Goal: Task Accomplishment & Management: Manage account settings

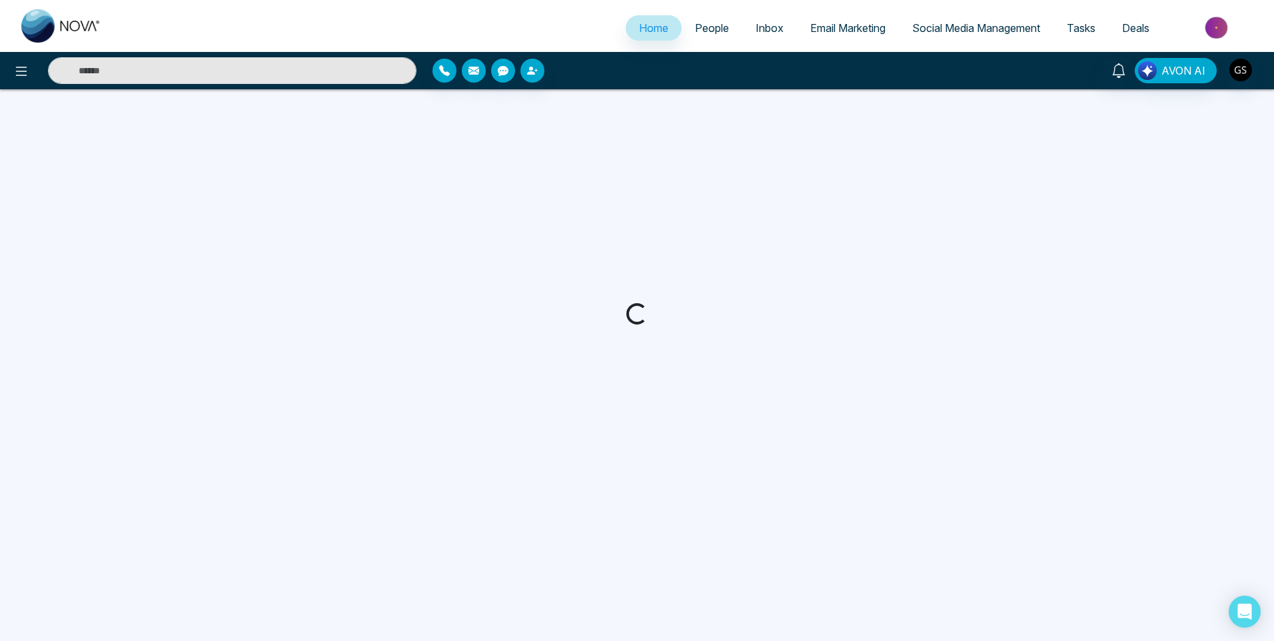
select select "*"
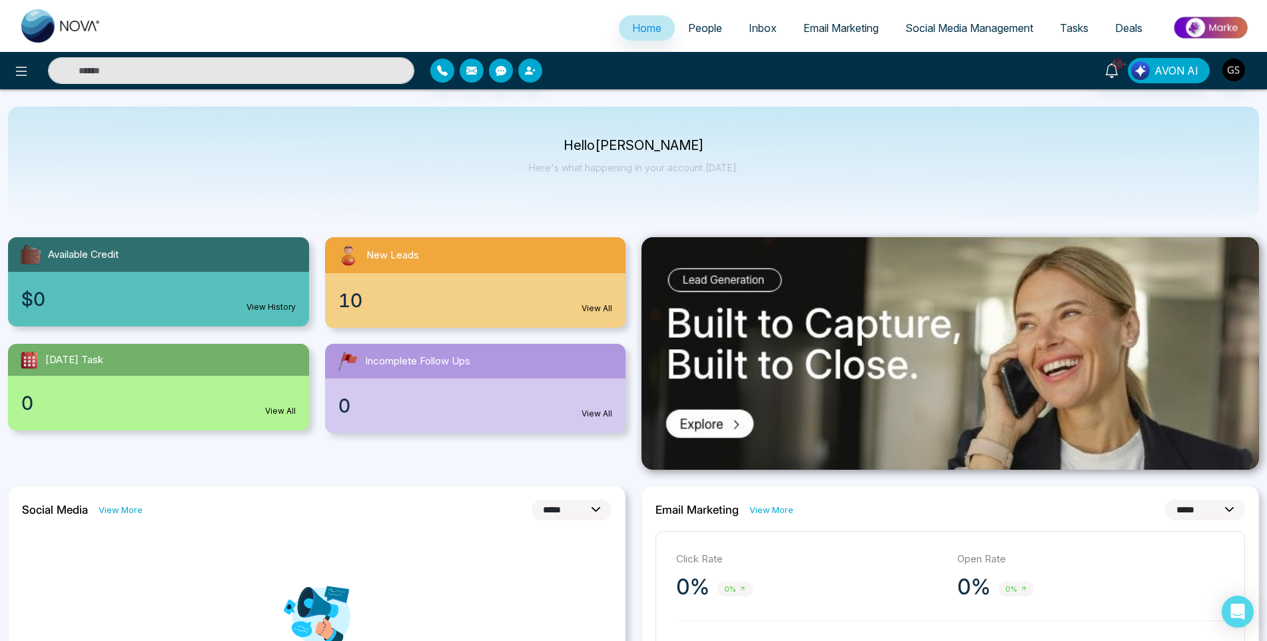
click at [702, 33] on span "People" at bounding box center [705, 27] width 34 height 13
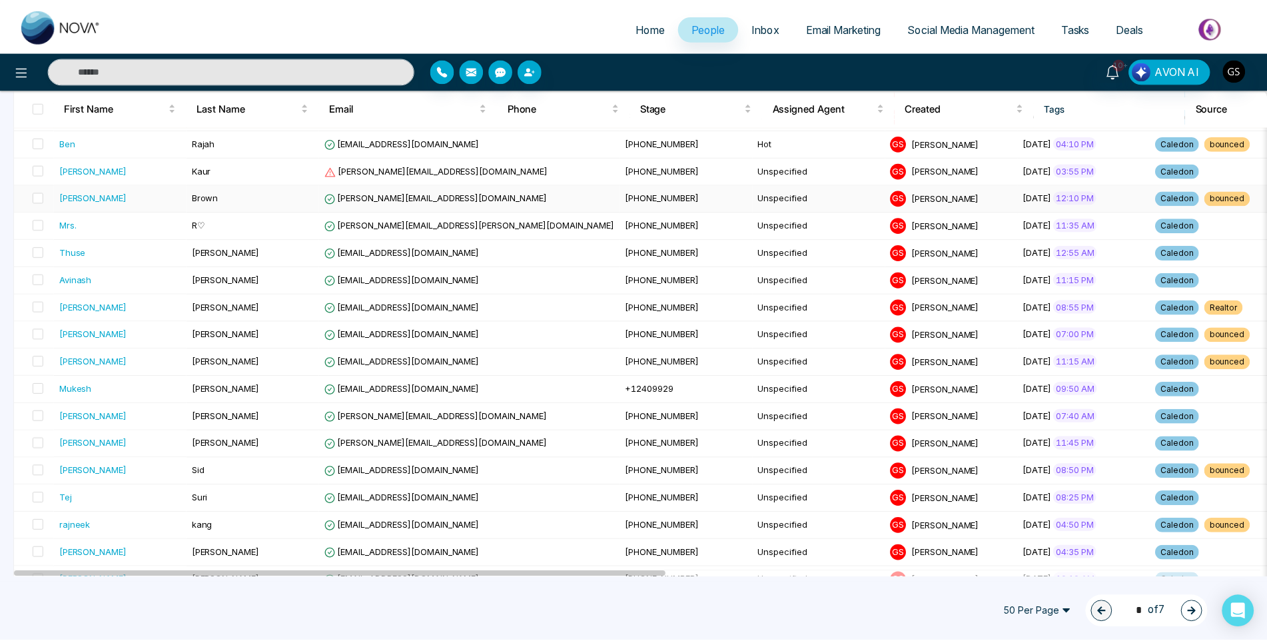
scroll to position [666, 0]
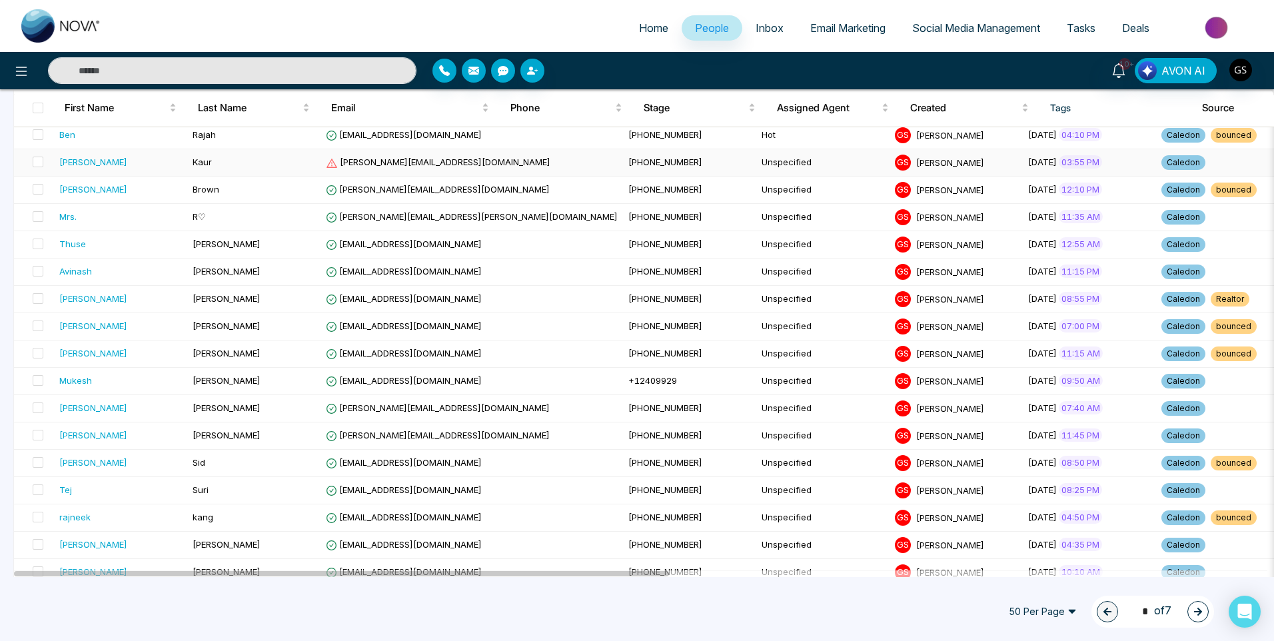
click at [147, 168] on div "[PERSON_NAME]" at bounding box center [120, 161] width 123 height 13
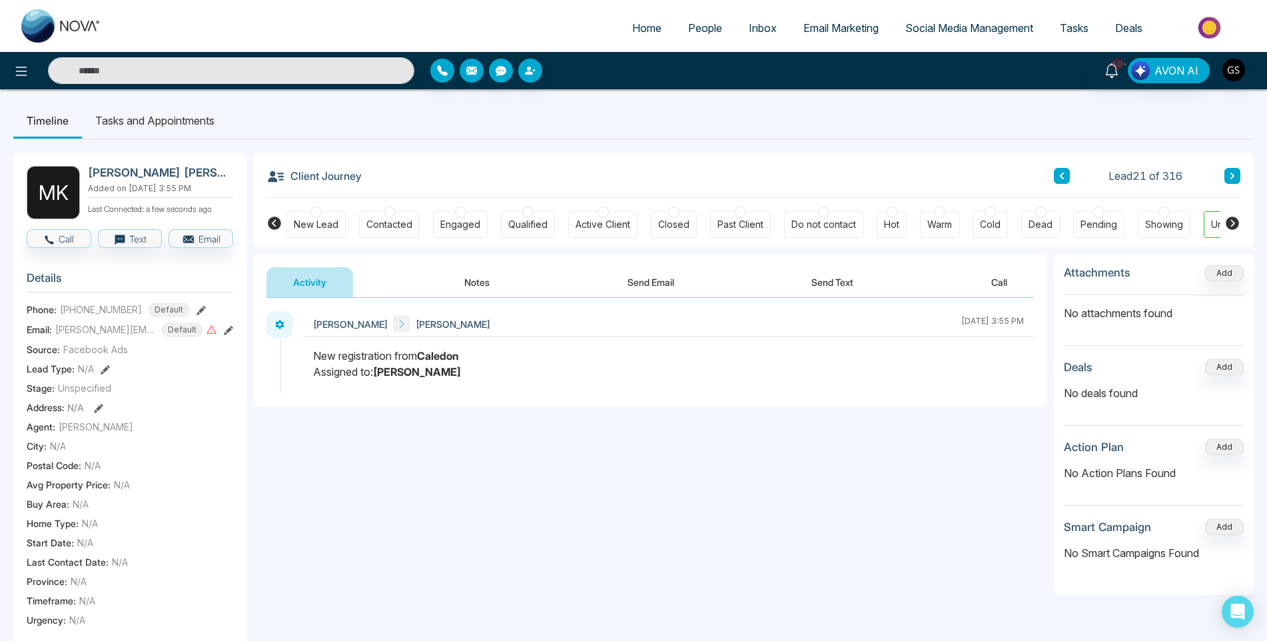
click at [466, 279] on button "Notes" at bounding box center [477, 282] width 79 height 30
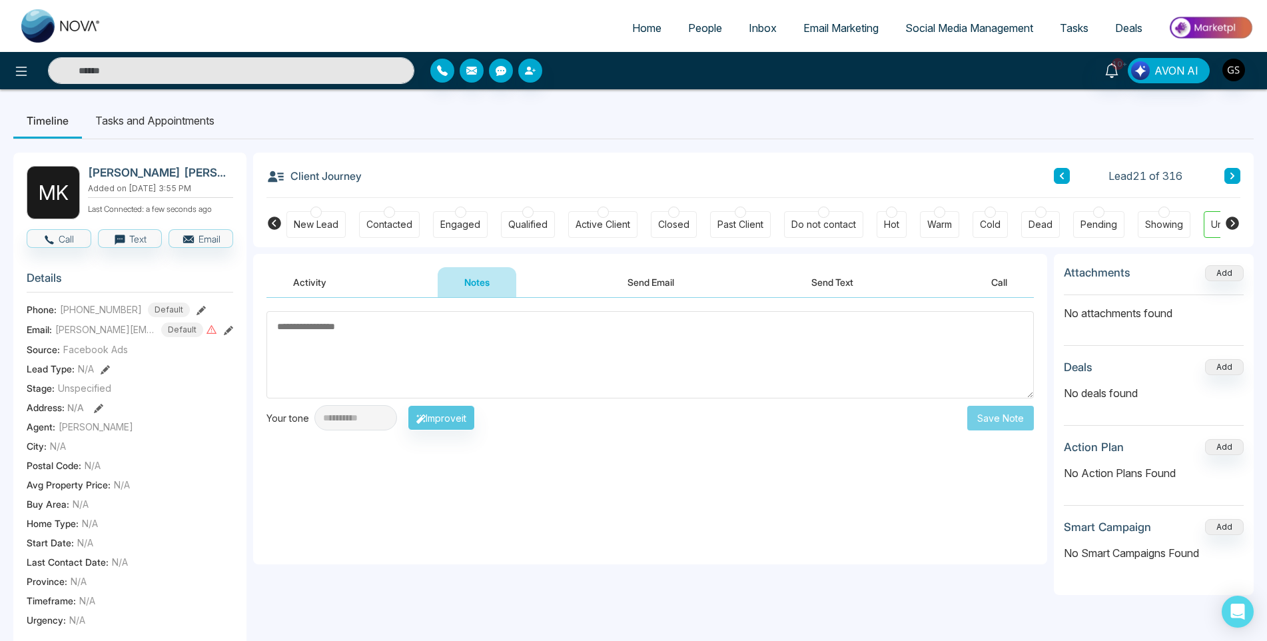
click at [339, 283] on button "Activity" at bounding box center [310, 282] width 87 height 30
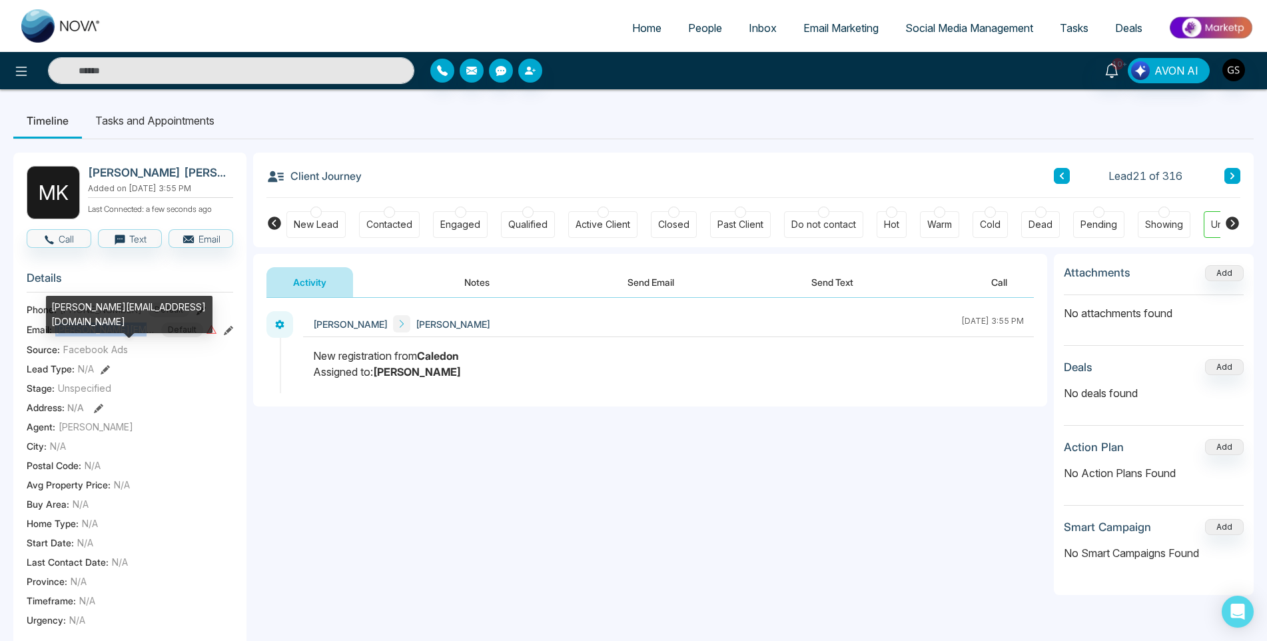
drag, startPoint x: 141, startPoint y: 338, endPoint x: 56, endPoint y: 333, distance: 85.4
click at [56, 333] on span "[PERSON_NAME][EMAIL_ADDRESS][DOMAIN_NAME]" at bounding box center [105, 329] width 100 height 14
copy span "[PERSON_NAME]@03icloud"
click at [404, 227] on div "Contacted" at bounding box center [389, 224] width 46 height 13
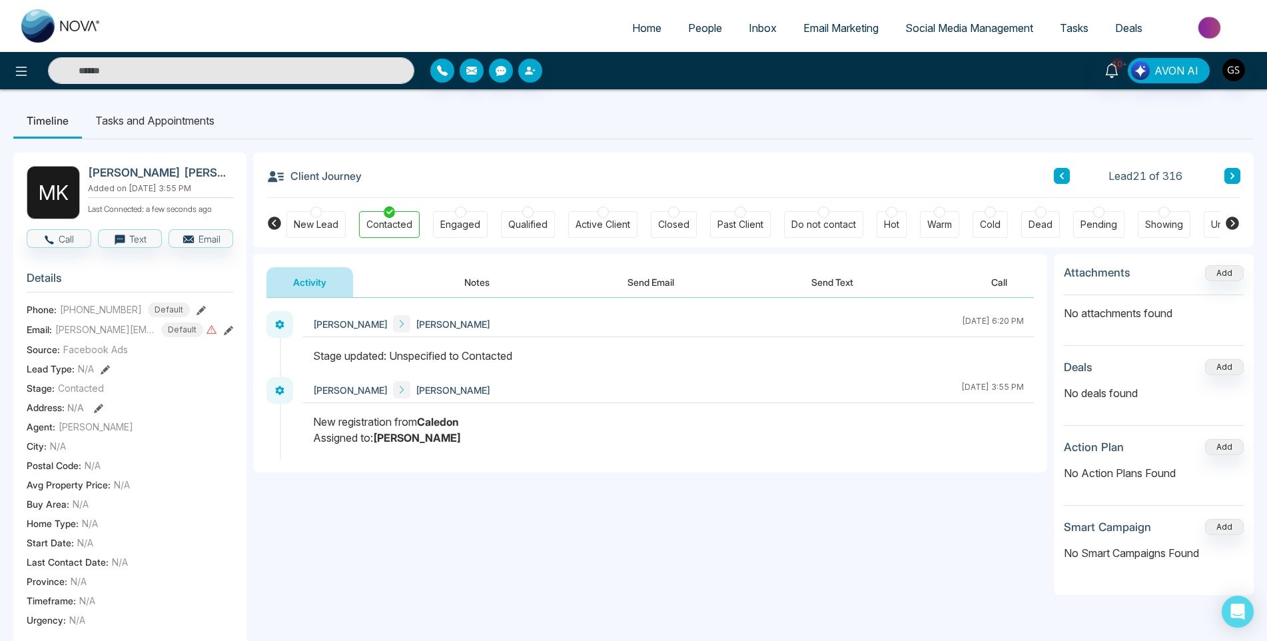
click at [481, 281] on button "Notes" at bounding box center [477, 282] width 79 height 30
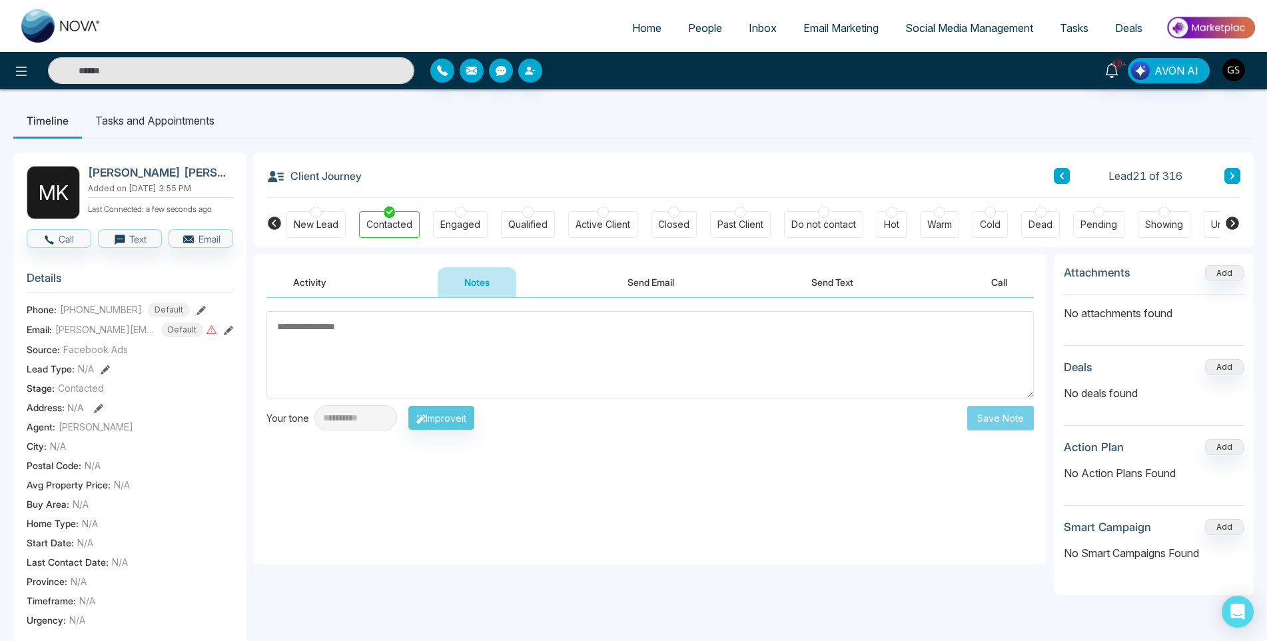
click at [708, 33] on span "People" at bounding box center [705, 27] width 34 height 13
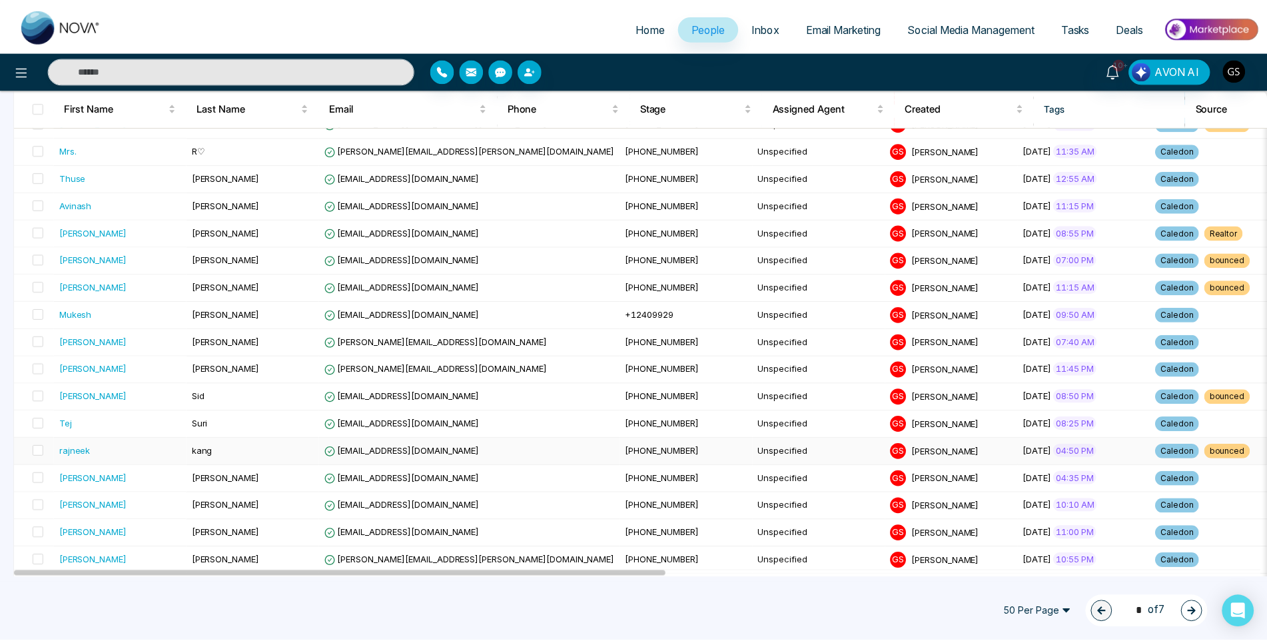
scroll to position [666, 0]
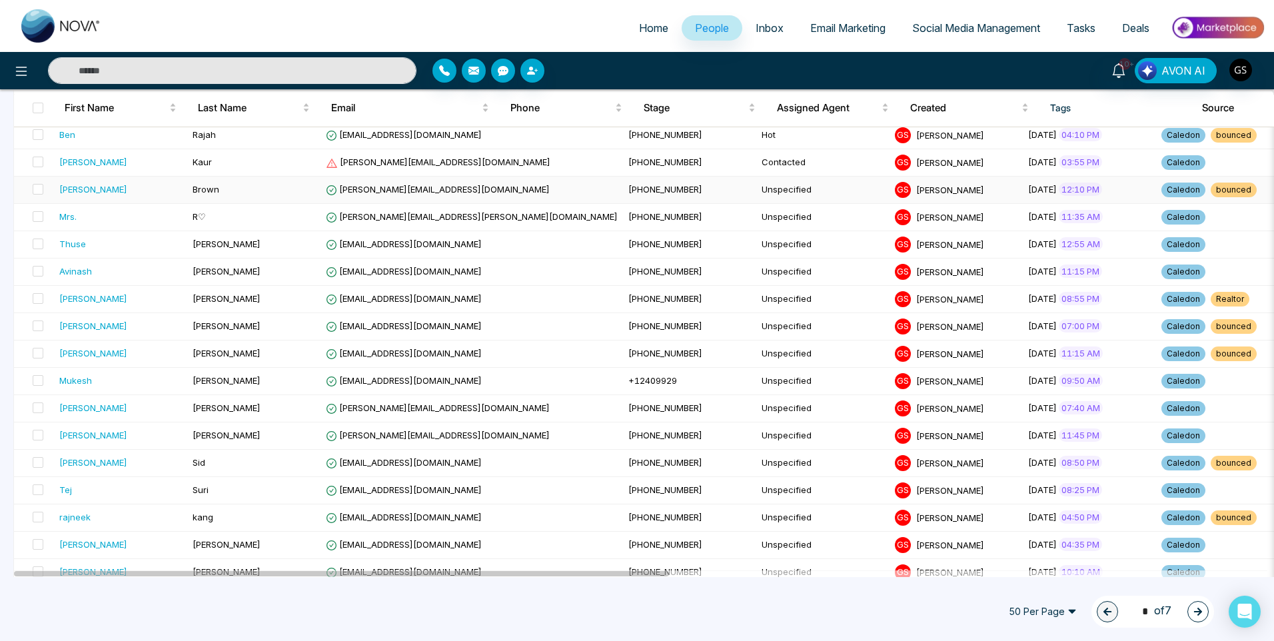
click at [284, 200] on td "Brown" at bounding box center [253, 190] width 133 height 27
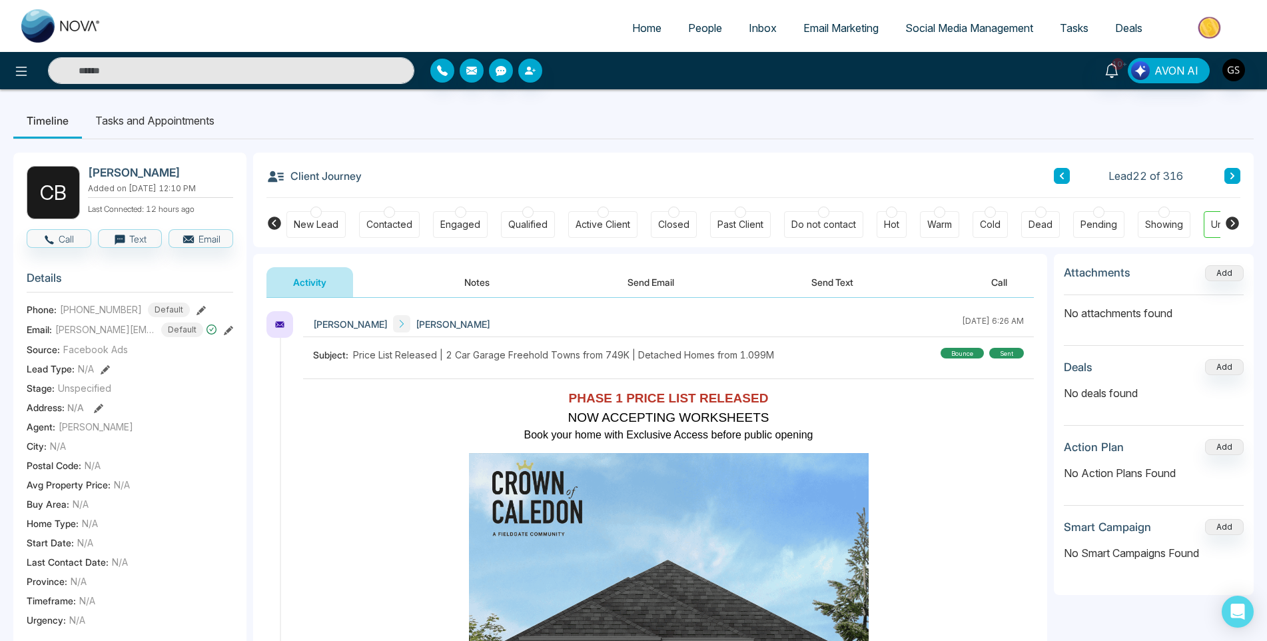
scroll to position [200, 0]
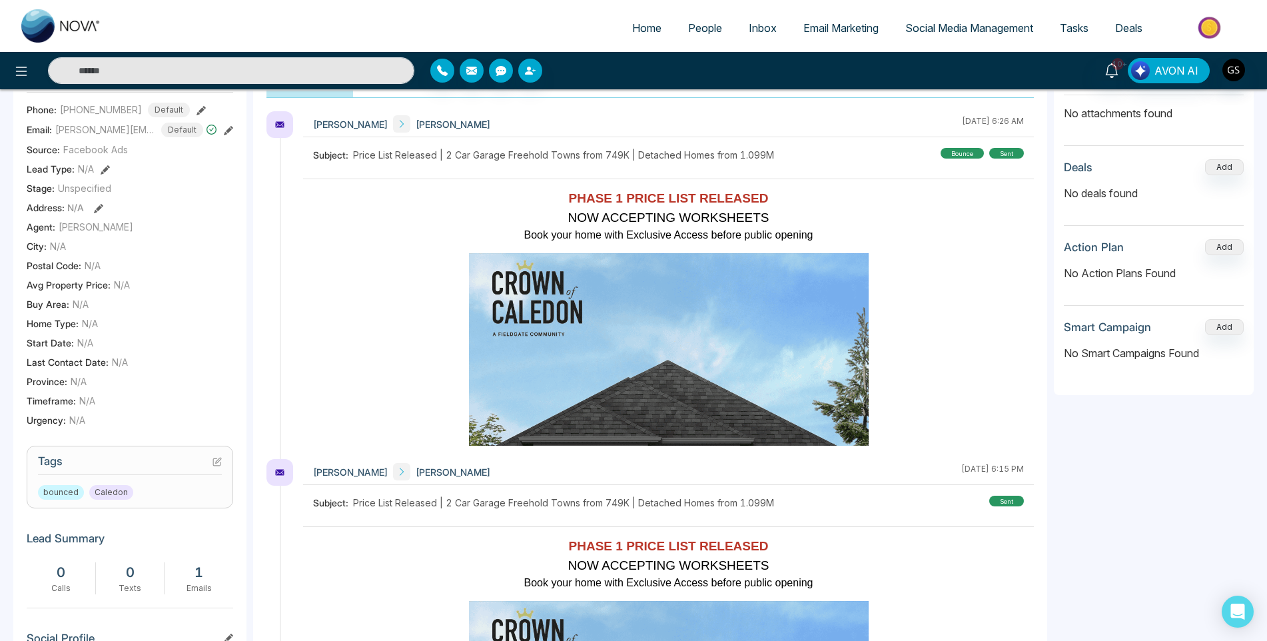
click at [215, 466] on icon at bounding box center [216, 461] width 7 height 7
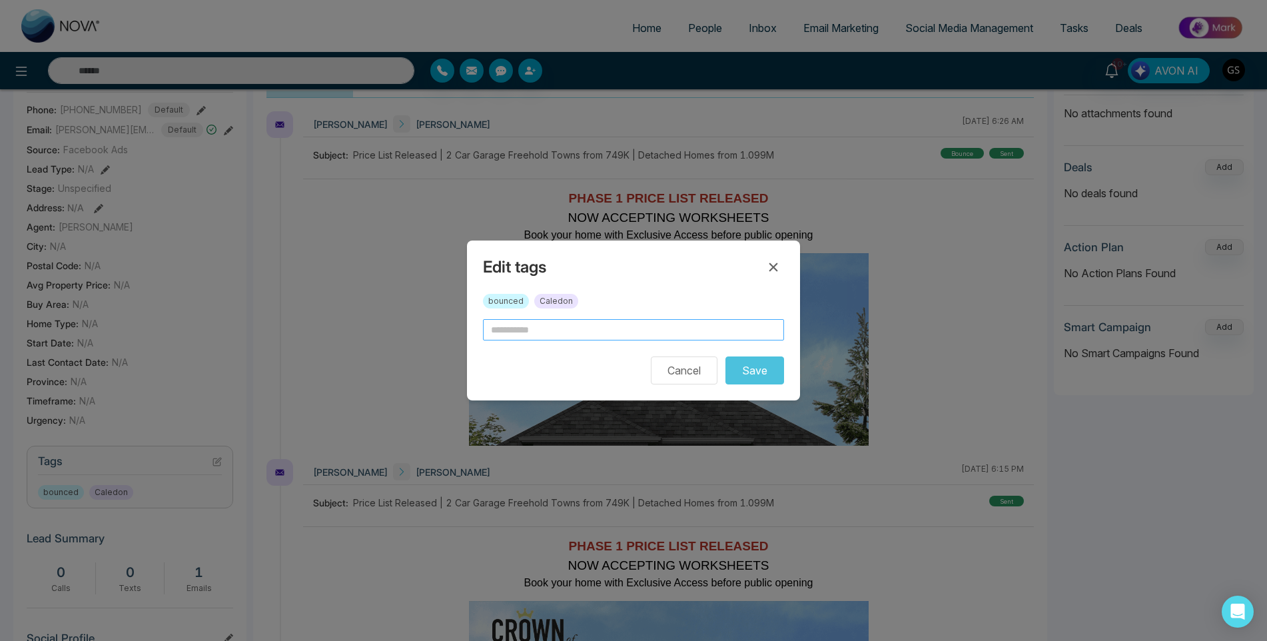
click at [627, 325] on input "text" at bounding box center [633, 329] width 301 height 21
click at [619, 332] on input "text" at bounding box center [633, 329] width 301 height 21
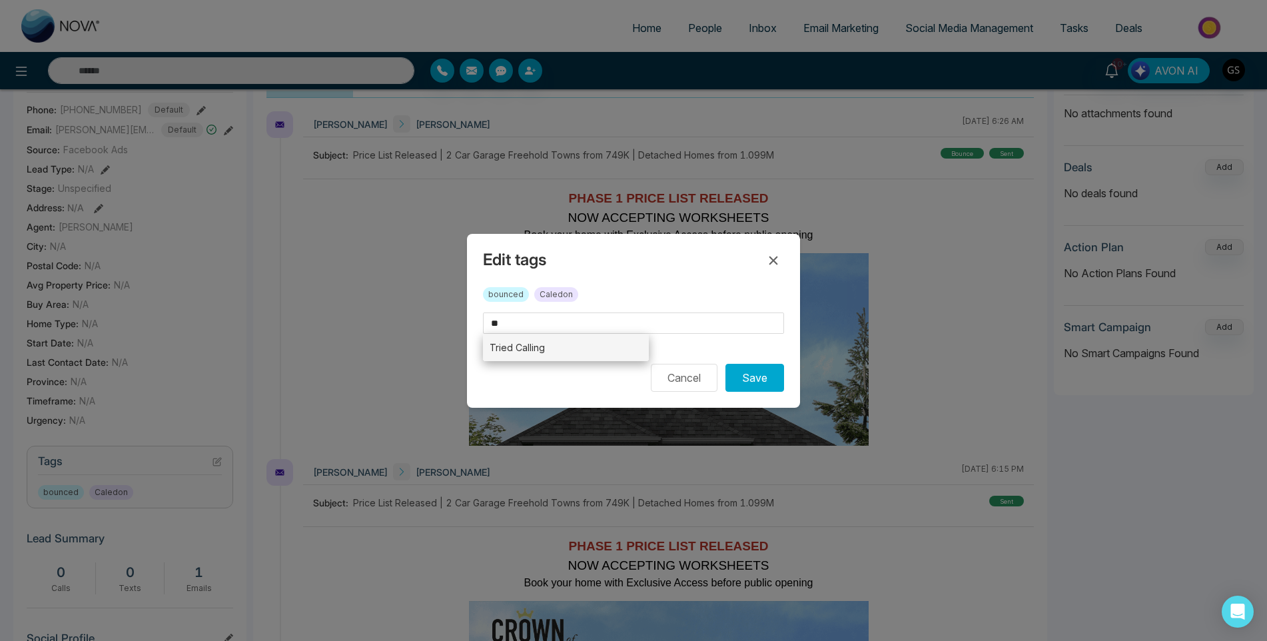
click at [608, 342] on li "Tried Calling" at bounding box center [566, 347] width 166 height 27
type input "**********"
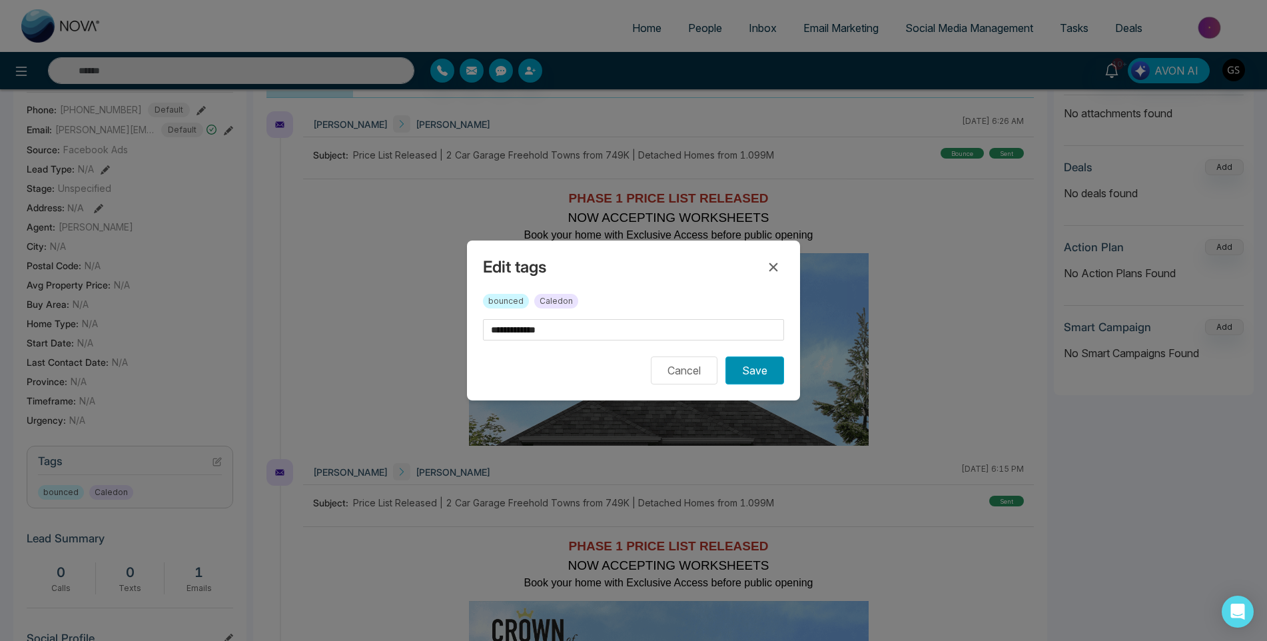
click at [745, 368] on button "Save" at bounding box center [755, 370] width 59 height 28
click at [710, 28] on div "**********" at bounding box center [633, 320] width 1267 height 641
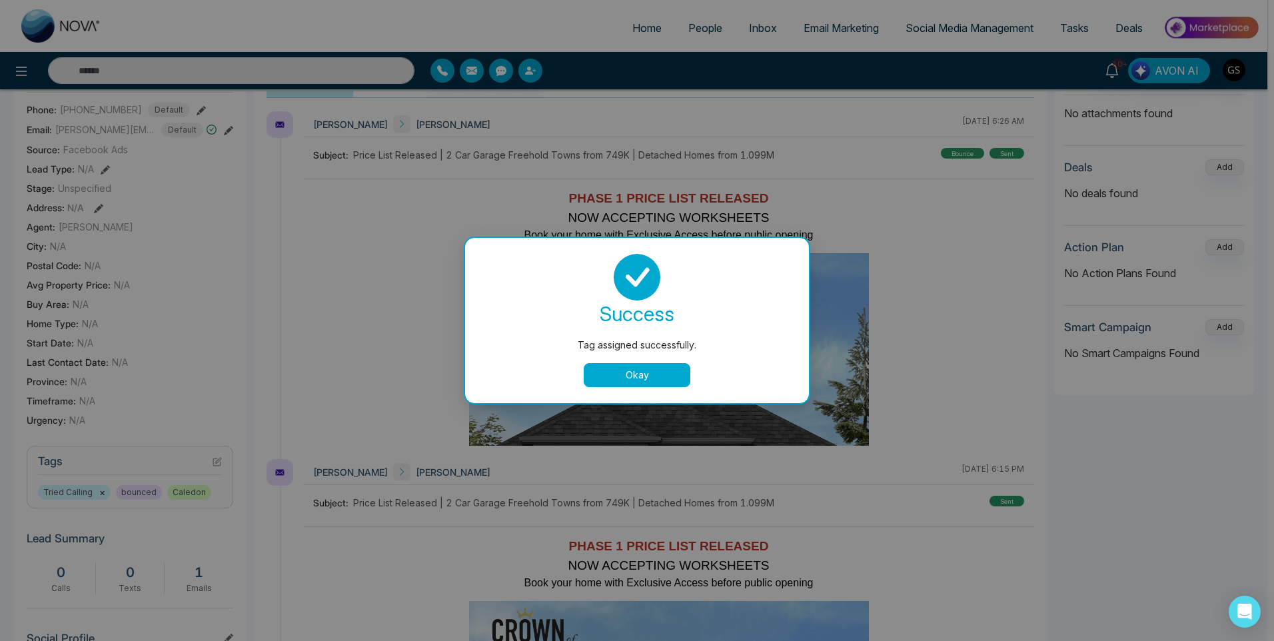
click at [701, 28] on div "Tag assigned successfully. success Tag assigned successfully. Okay" at bounding box center [637, 320] width 1274 height 641
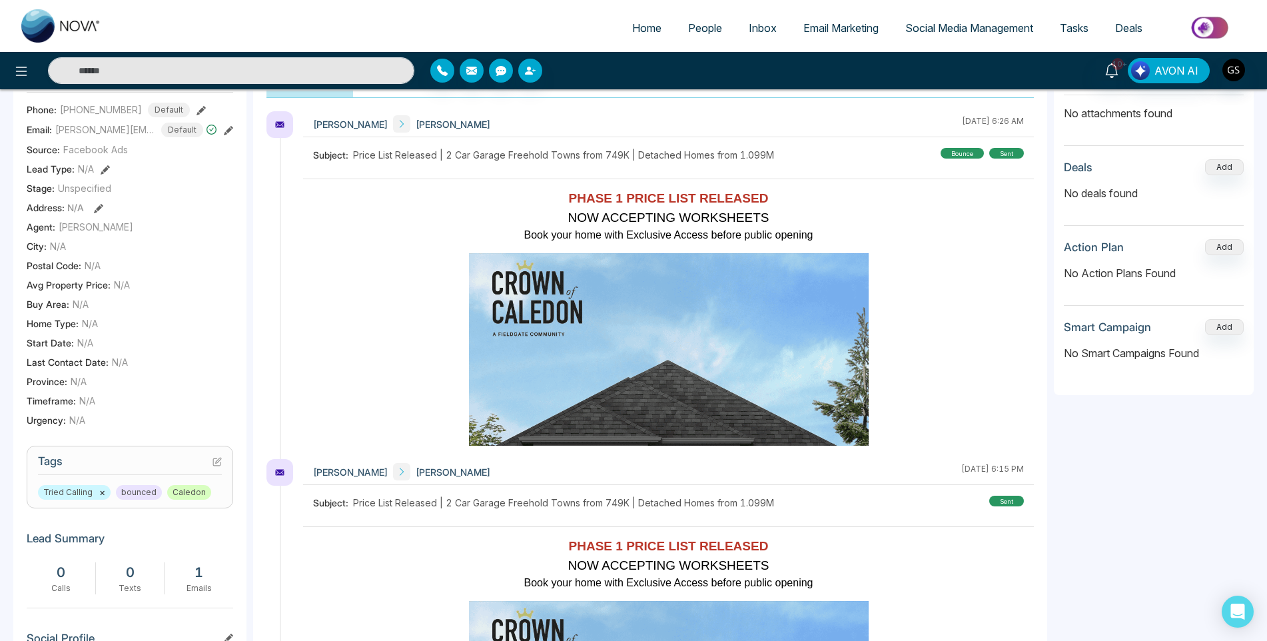
click at [702, 28] on span "People" at bounding box center [705, 27] width 34 height 13
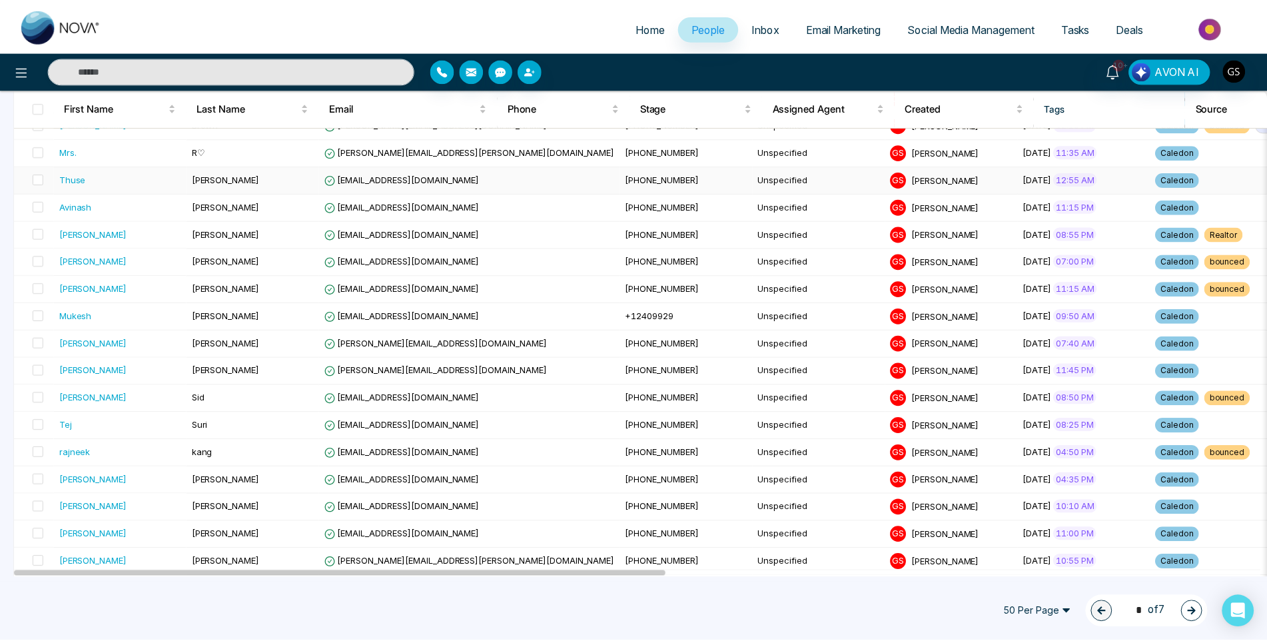
scroll to position [733, 0]
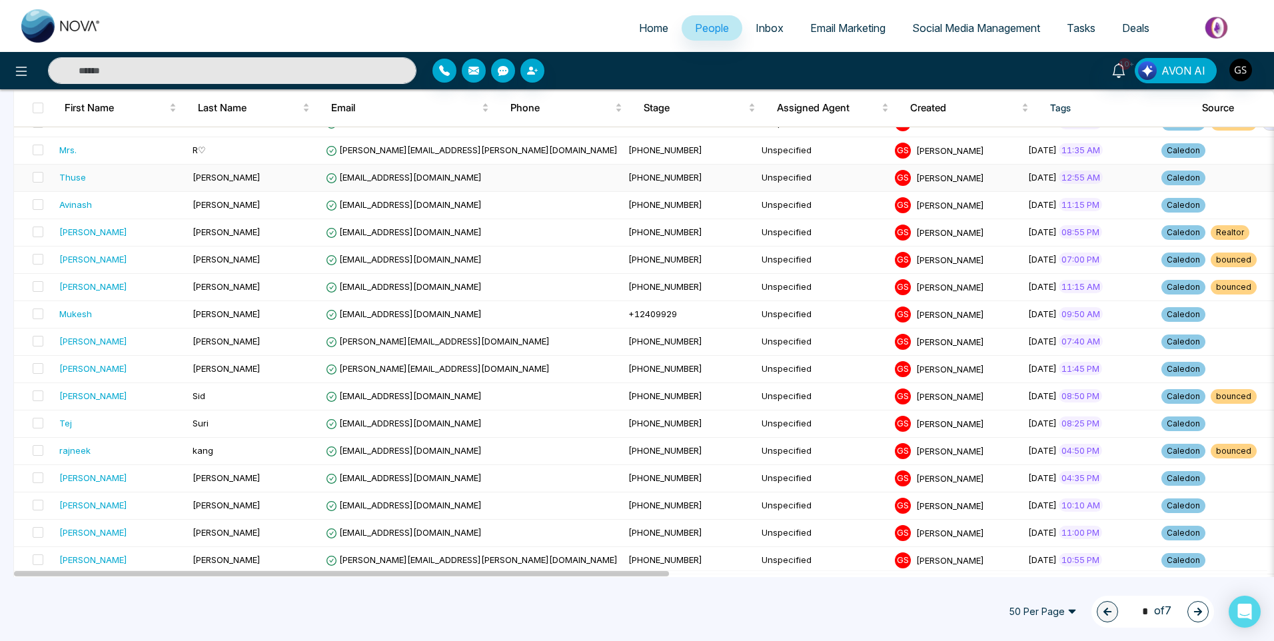
click at [455, 182] on td "[EMAIL_ADDRESS][DOMAIN_NAME]" at bounding box center [471, 178] width 302 height 27
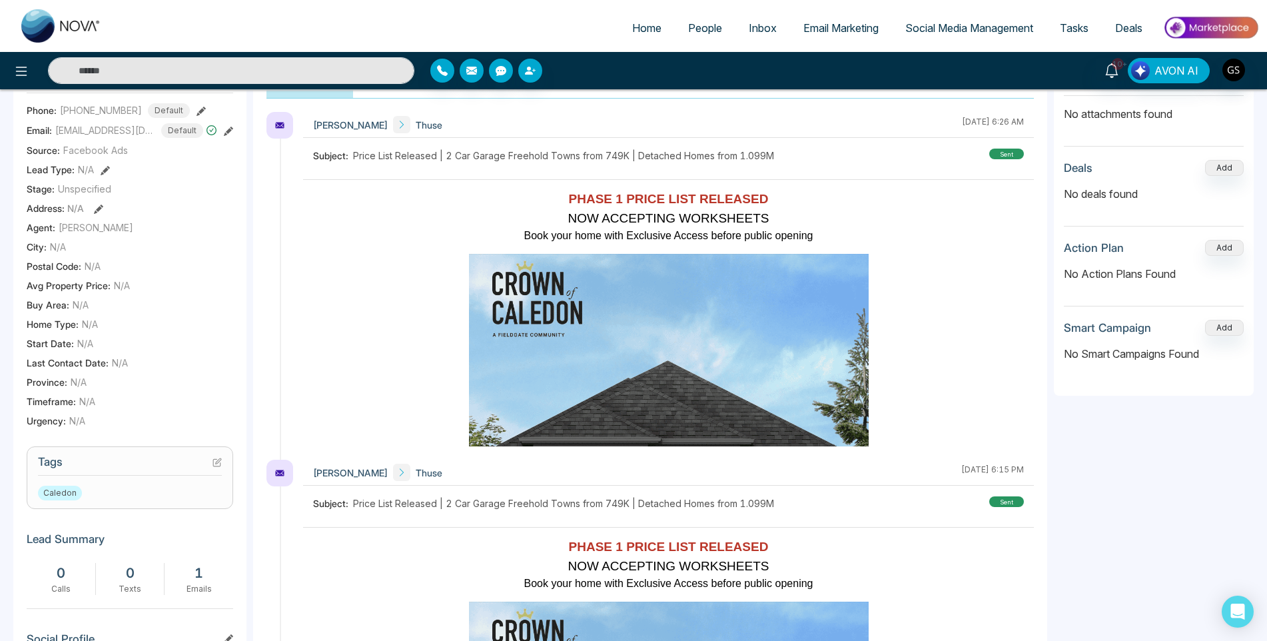
scroll to position [200, 0]
click at [214, 466] on icon at bounding box center [217, 461] width 9 height 9
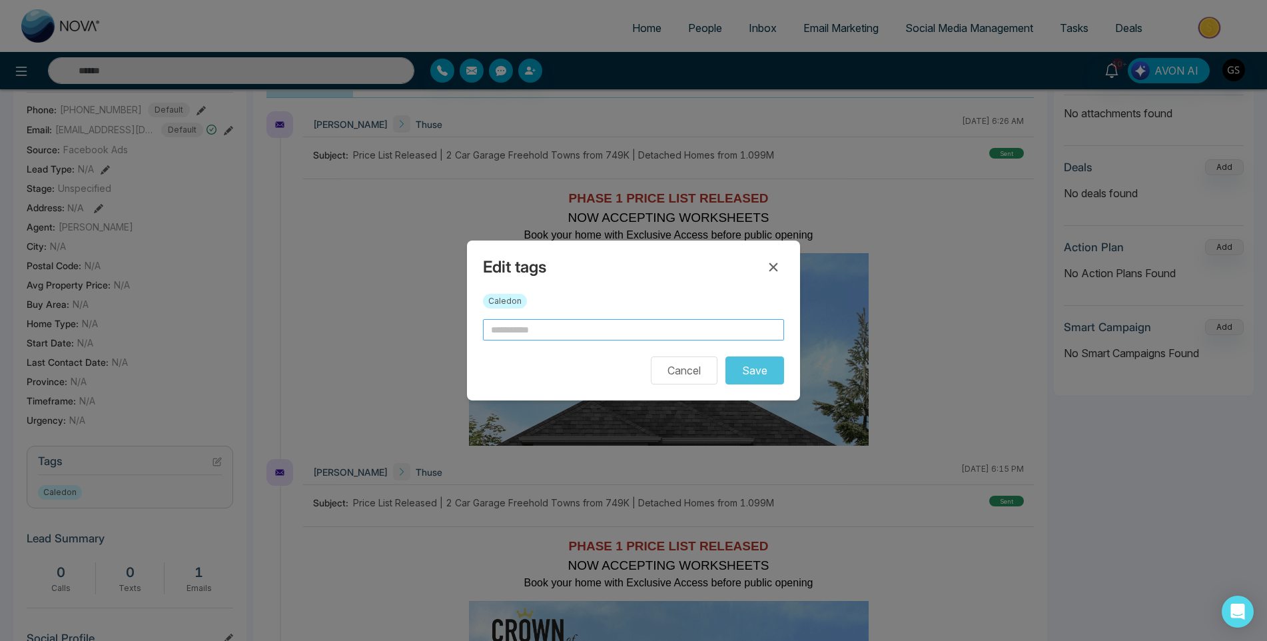
click at [580, 336] on input "text" at bounding box center [633, 329] width 301 height 21
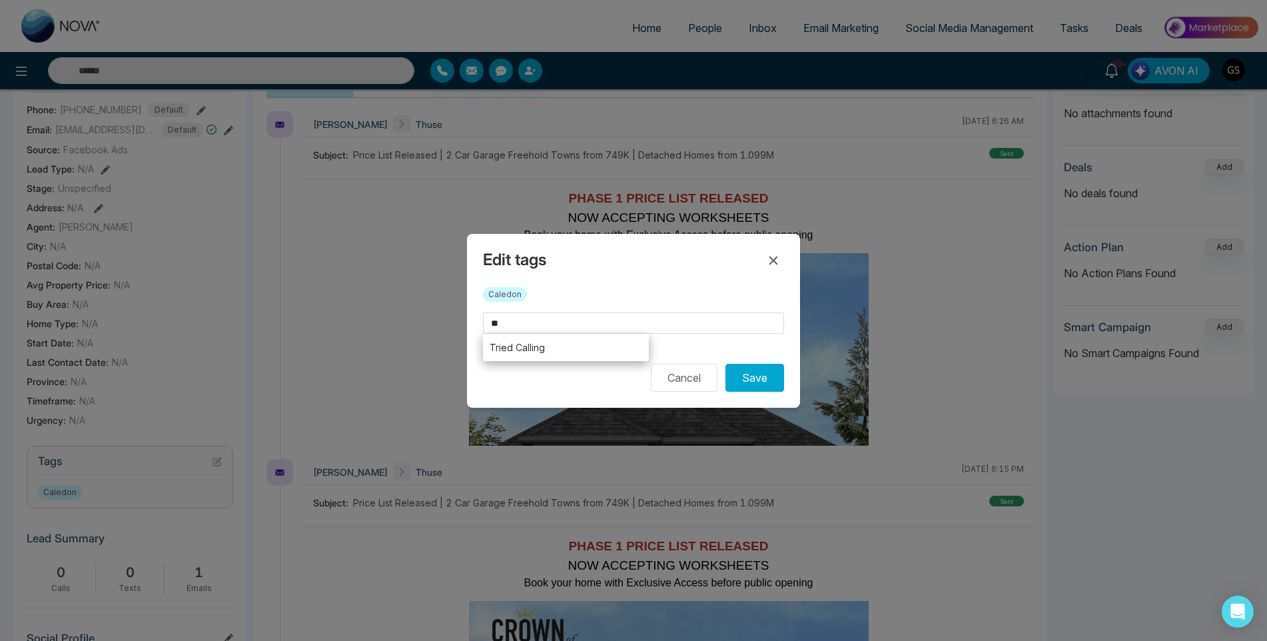
click at [572, 356] on li "Tried Calling" at bounding box center [566, 347] width 166 height 27
type input "**********"
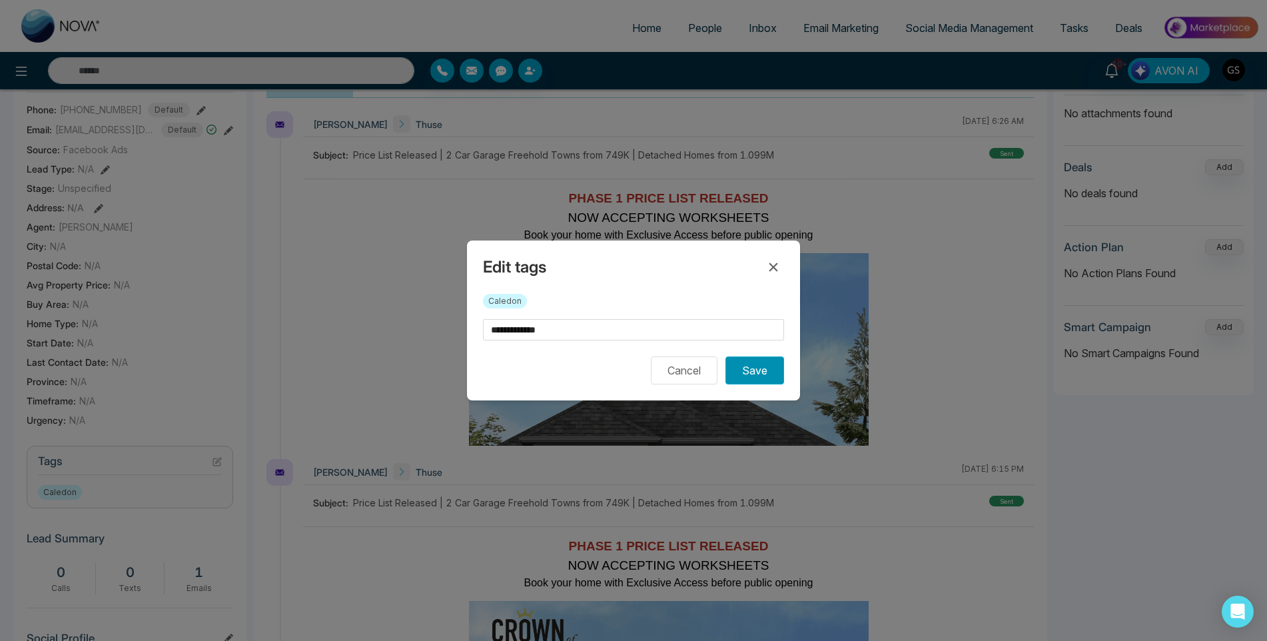
click at [736, 366] on button "Save" at bounding box center [755, 370] width 59 height 28
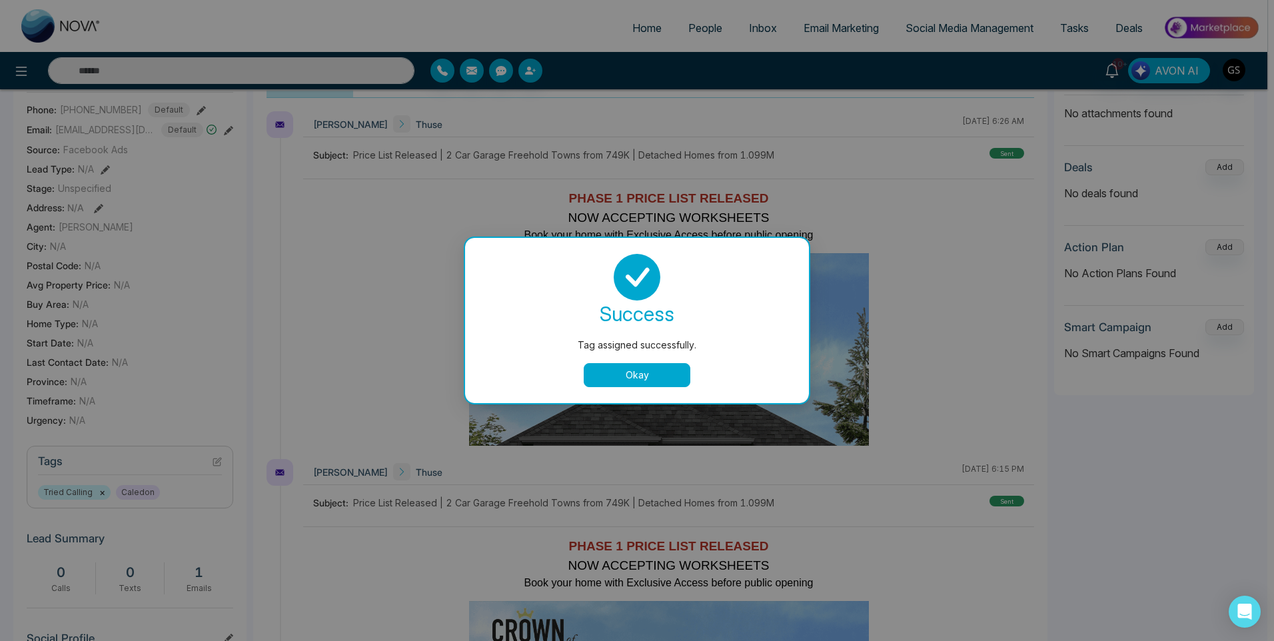
click at [611, 376] on button "Okay" at bounding box center [637, 375] width 107 height 24
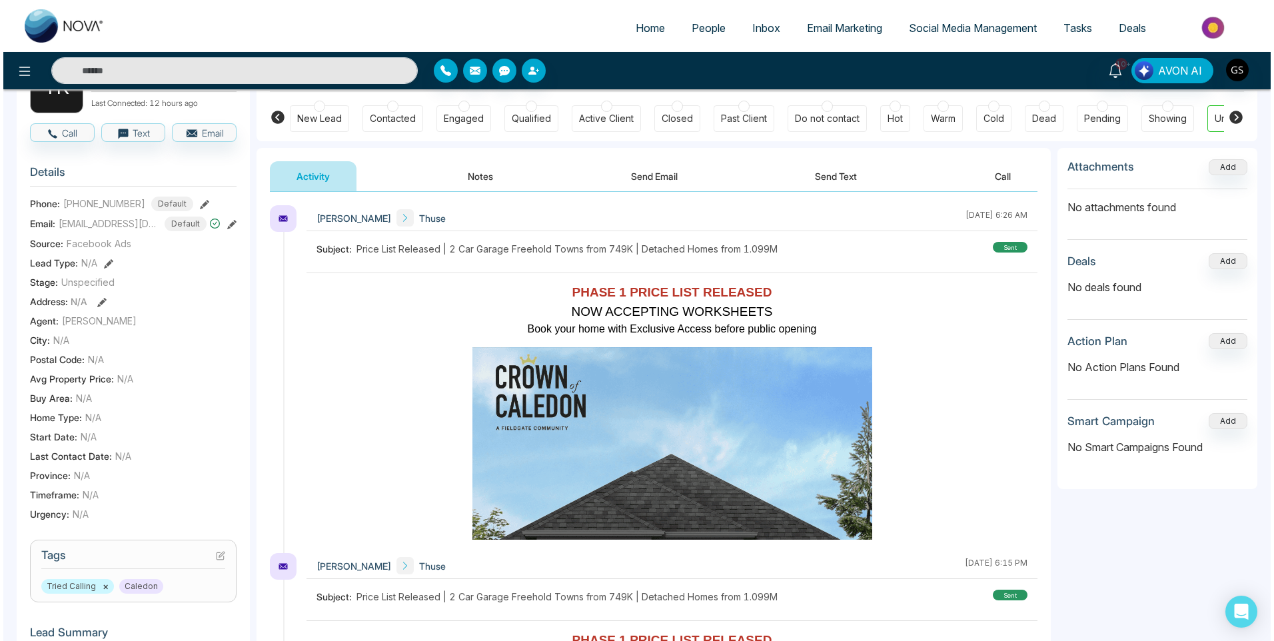
scroll to position [0, 0]
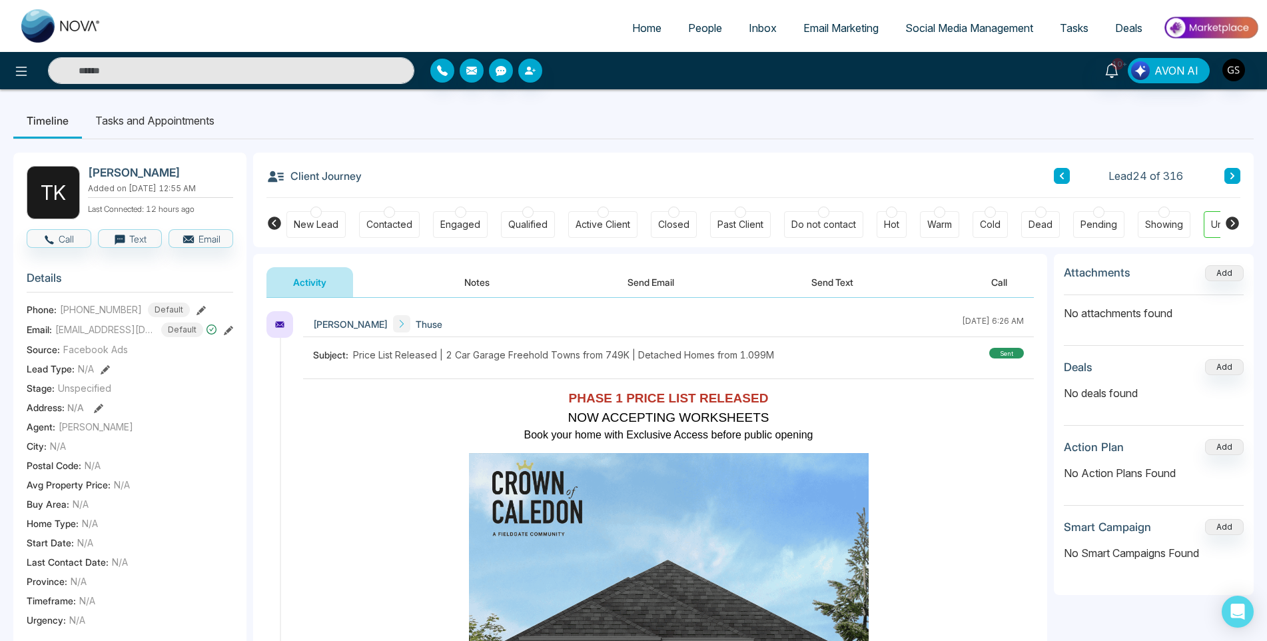
click at [695, 26] on span "People" at bounding box center [705, 27] width 34 height 13
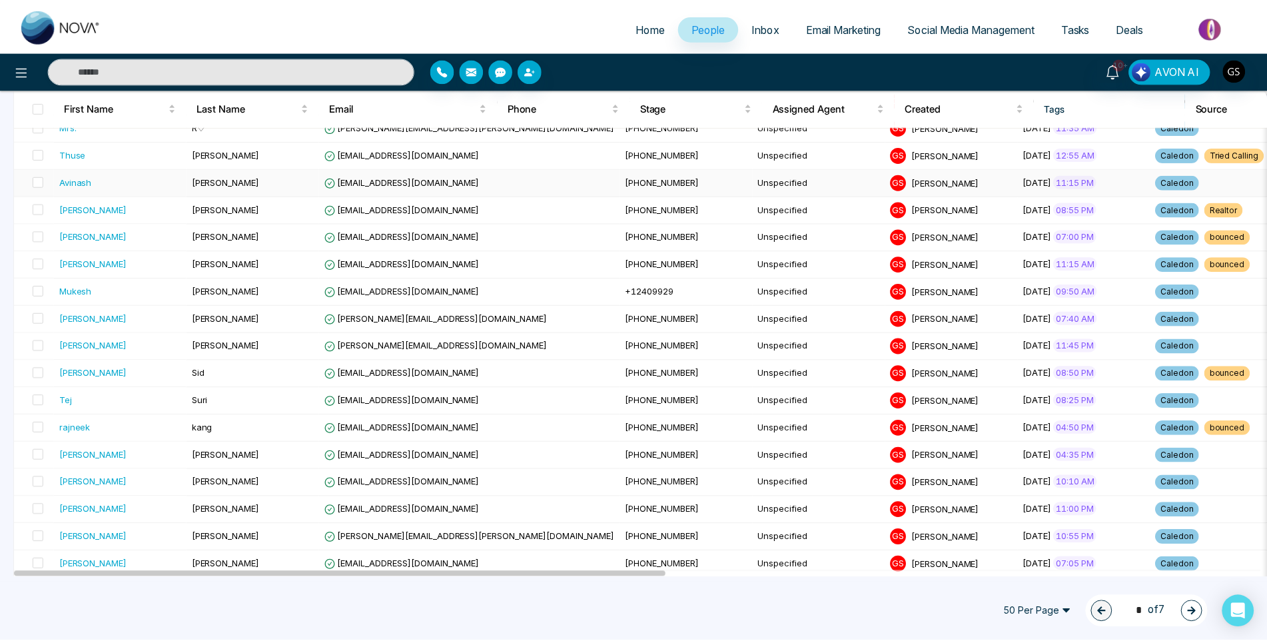
scroll to position [733, 0]
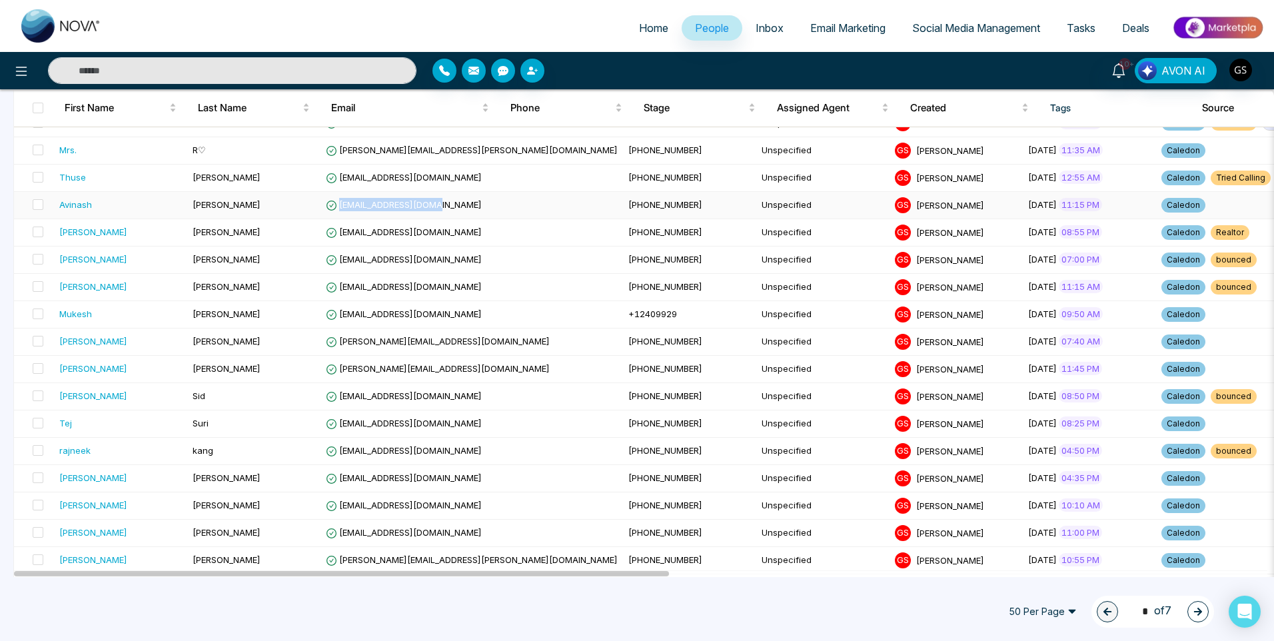
drag, startPoint x: 440, startPoint y: 207, endPoint x: 339, endPoint y: 207, distance: 101.3
click at [339, 207] on td "[EMAIL_ADDRESS][DOMAIN_NAME]" at bounding box center [471, 205] width 302 height 27
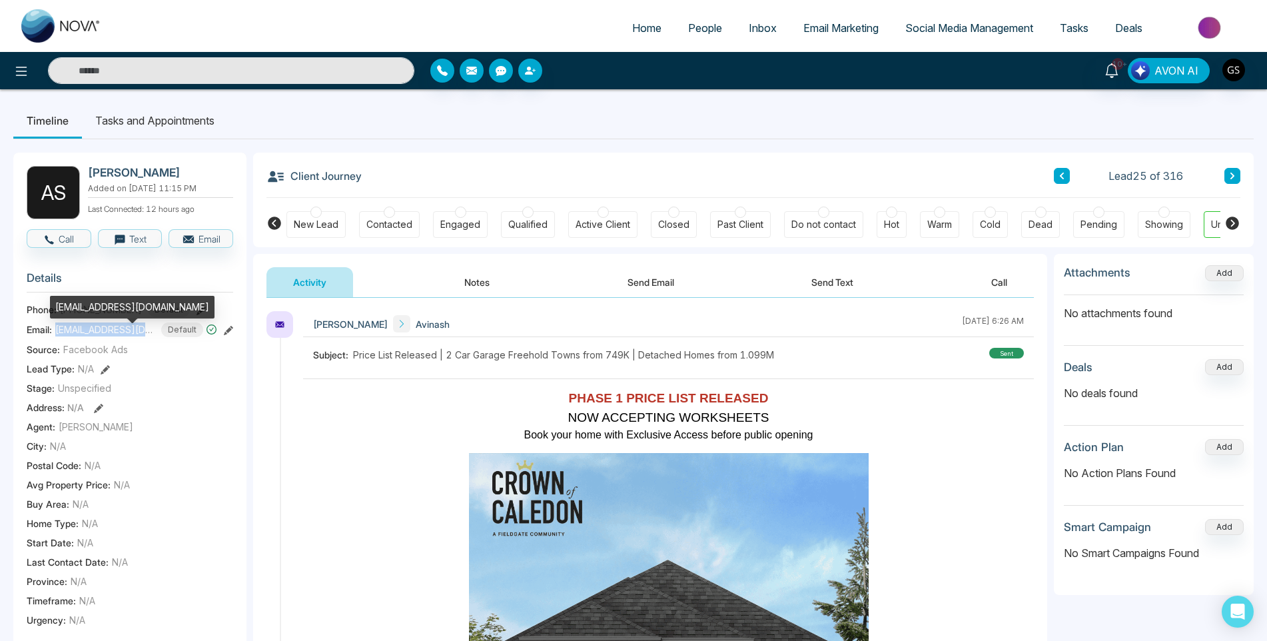
drag, startPoint x: 153, startPoint y: 340, endPoint x: 66, endPoint y: 347, distance: 87.6
click at [55, 337] on div "Email: [EMAIL_ADDRESS][DOMAIN_NAME] Default" at bounding box center [130, 329] width 207 height 15
copy span "[EMAIL_ADDRESS][DOMAIN_NAME]"
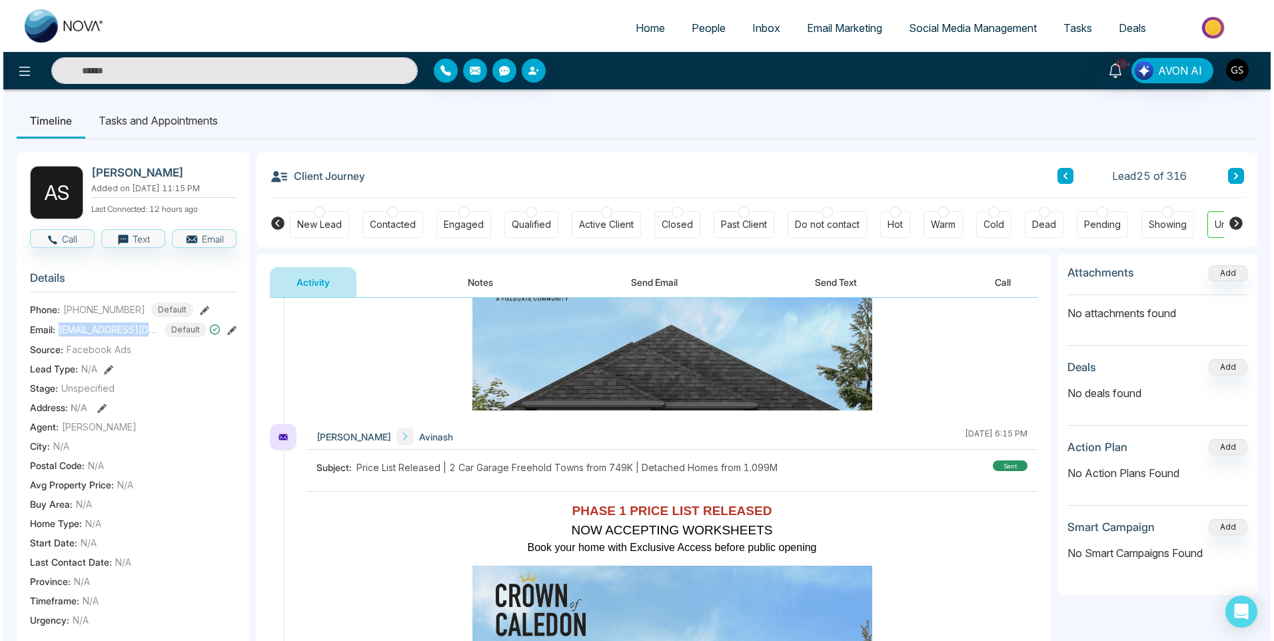
scroll to position [267, 0]
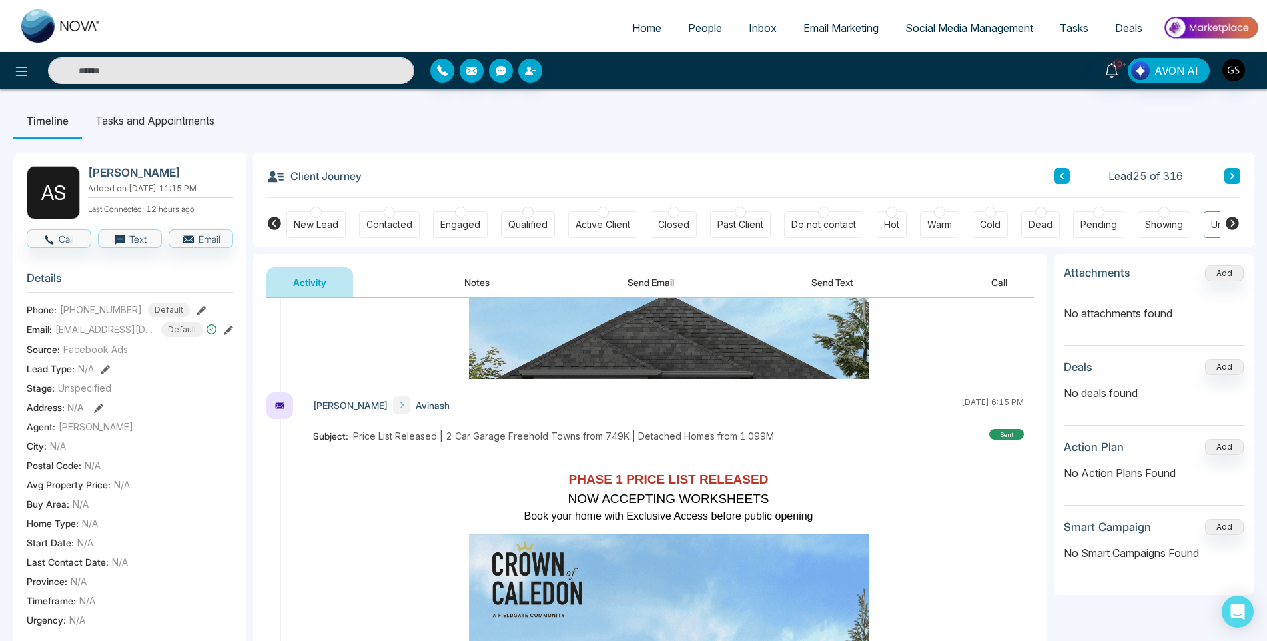
click at [397, 224] on div "Contacted" at bounding box center [389, 224] width 46 height 13
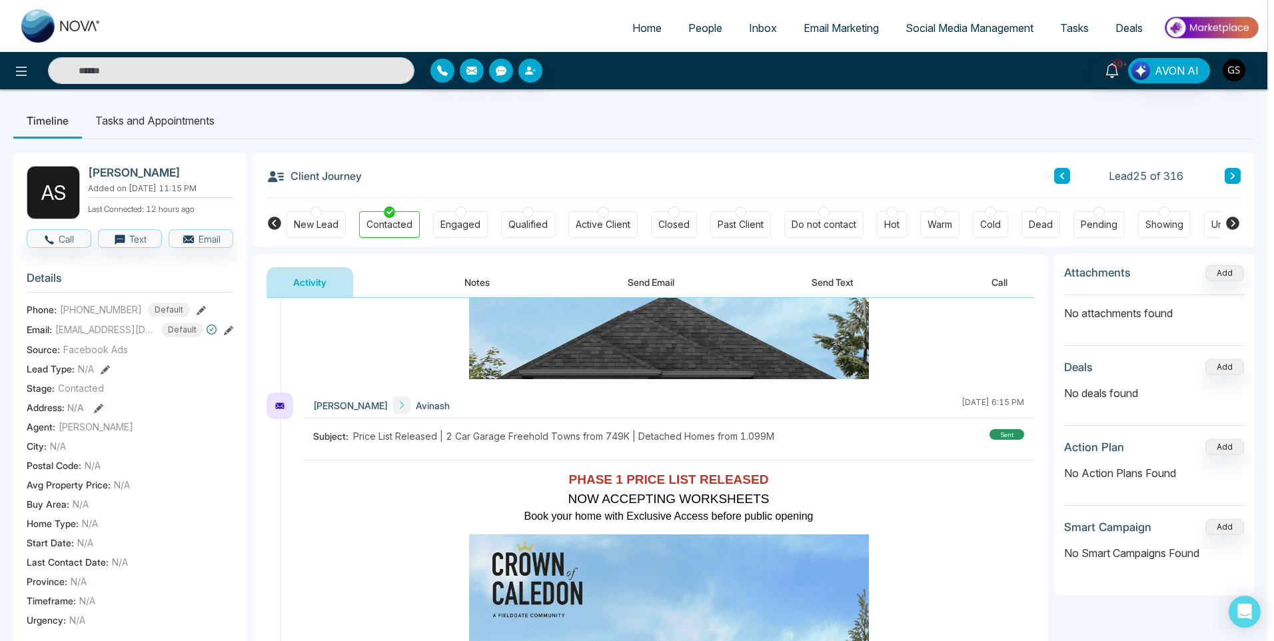
click at [714, 33] on div "Stage updated successfully. success Stage updated successfully. Okay" at bounding box center [637, 320] width 1274 height 641
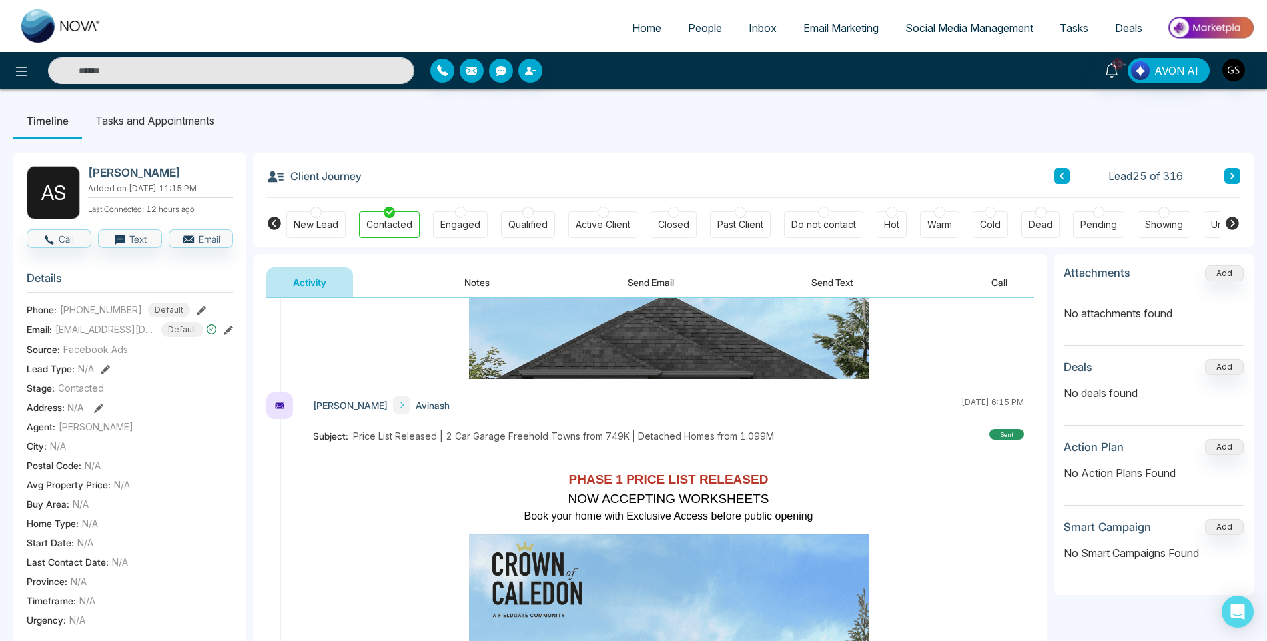
click at [717, 35] on link "People" at bounding box center [705, 27] width 61 height 25
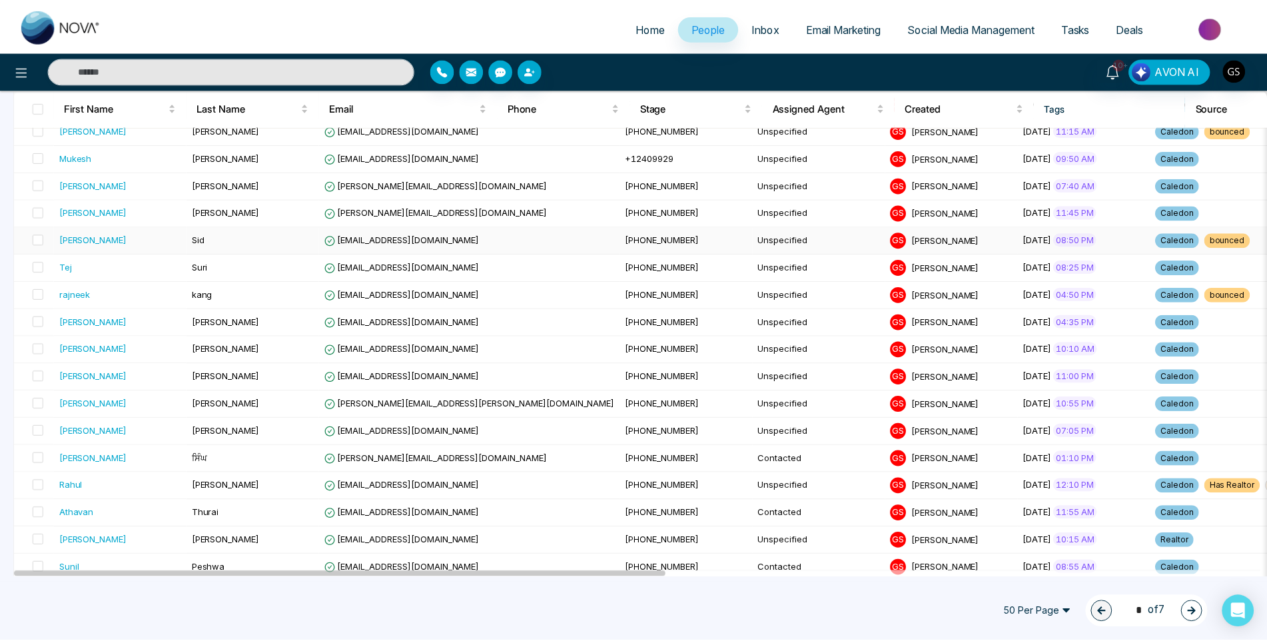
scroll to position [866, 0]
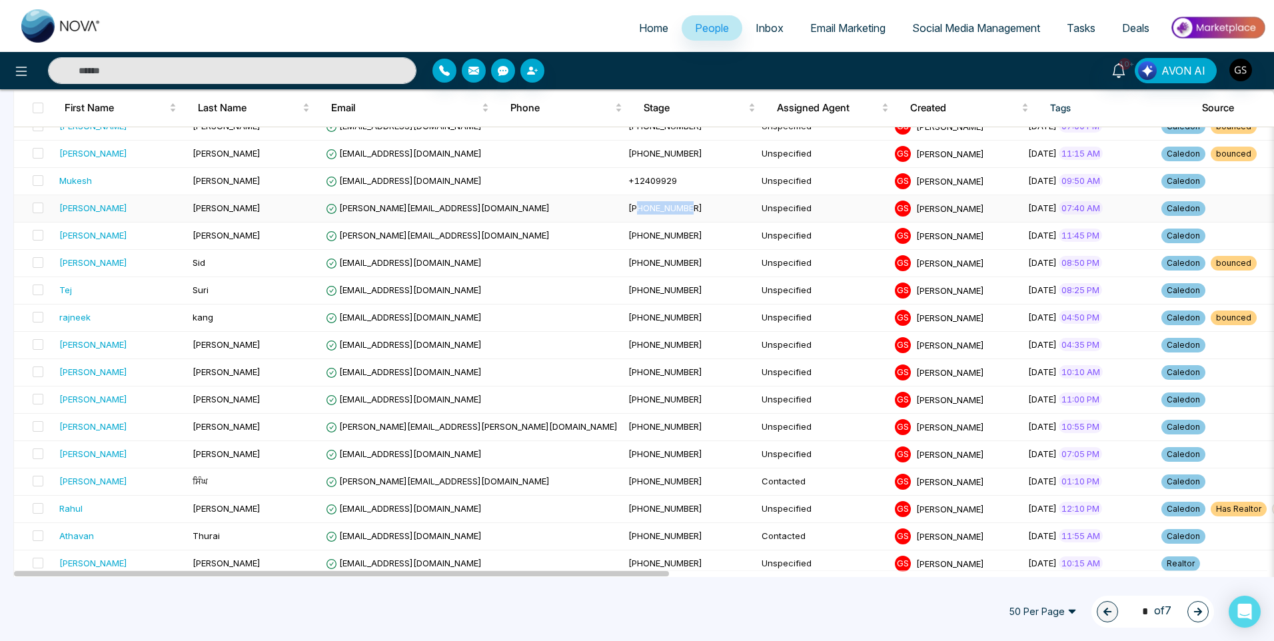
drag, startPoint x: 571, startPoint y: 211, endPoint x: 518, endPoint y: 213, distance: 52.7
click at [623, 213] on td "[PHONE_NUMBER]" at bounding box center [689, 208] width 133 height 27
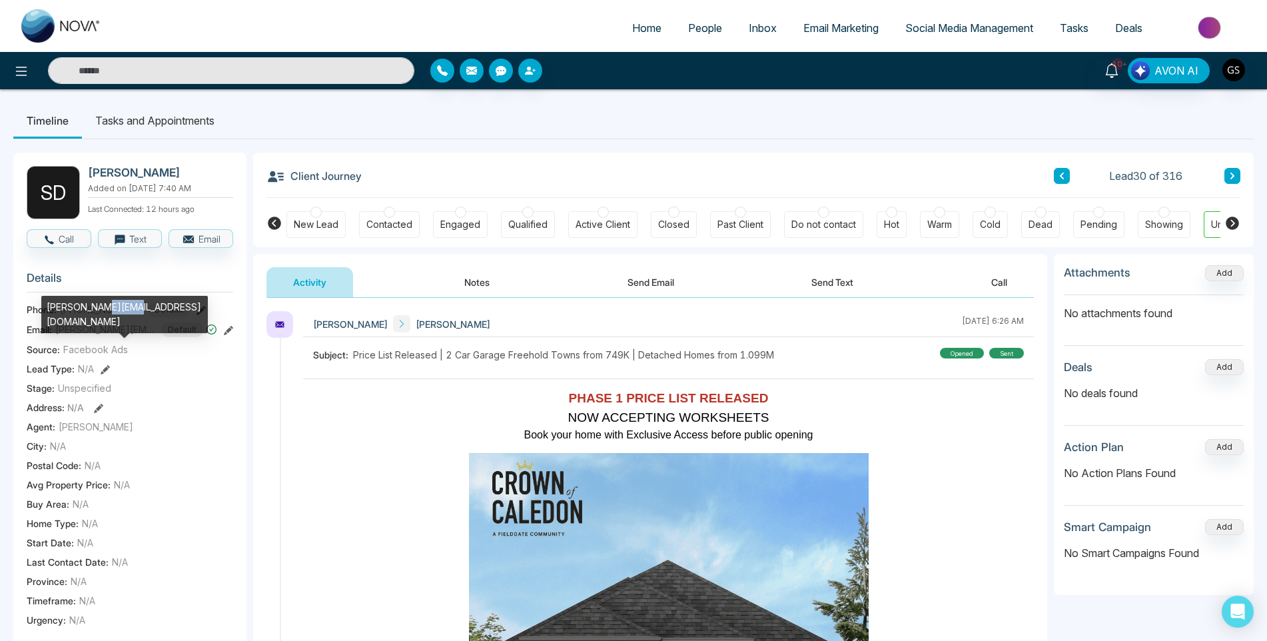
drag, startPoint x: 132, startPoint y: 319, endPoint x: 95, endPoint y: 322, distance: 36.8
click at [95, 322] on div "[PERSON_NAME][EMAIL_ADDRESS][DOMAIN_NAME]" at bounding box center [124, 319] width 167 height 47
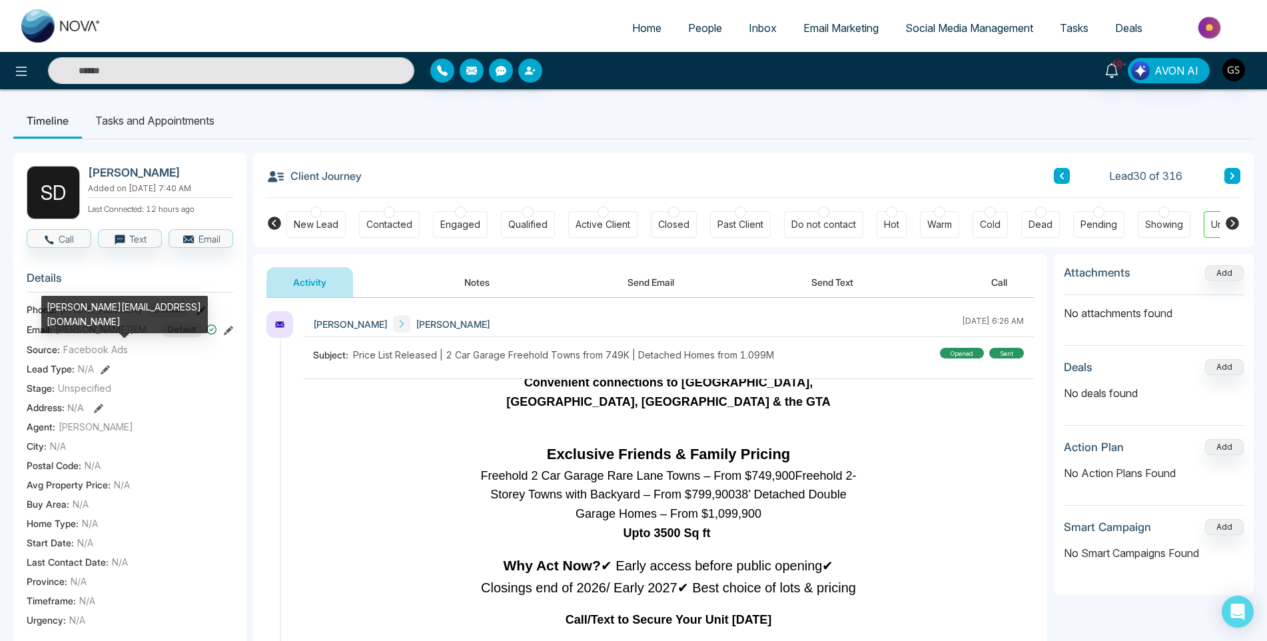
click at [85, 322] on div "[PERSON_NAME][EMAIL_ADDRESS][DOMAIN_NAME]" at bounding box center [124, 319] width 167 height 47
click at [85, 321] on div "[PERSON_NAME][EMAIL_ADDRESS][DOMAIN_NAME]" at bounding box center [124, 319] width 167 height 47
drag, startPoint x: 85, startPoint y: 318, endPoint x: 111, endPoint y: 312, distance: 26.7
click at [111, 312] on div "[PERSON_NAME][EMAIL_ADDRESS][DOMAIN_NAME]" at bounding box center [124, 314] width 167 height 37
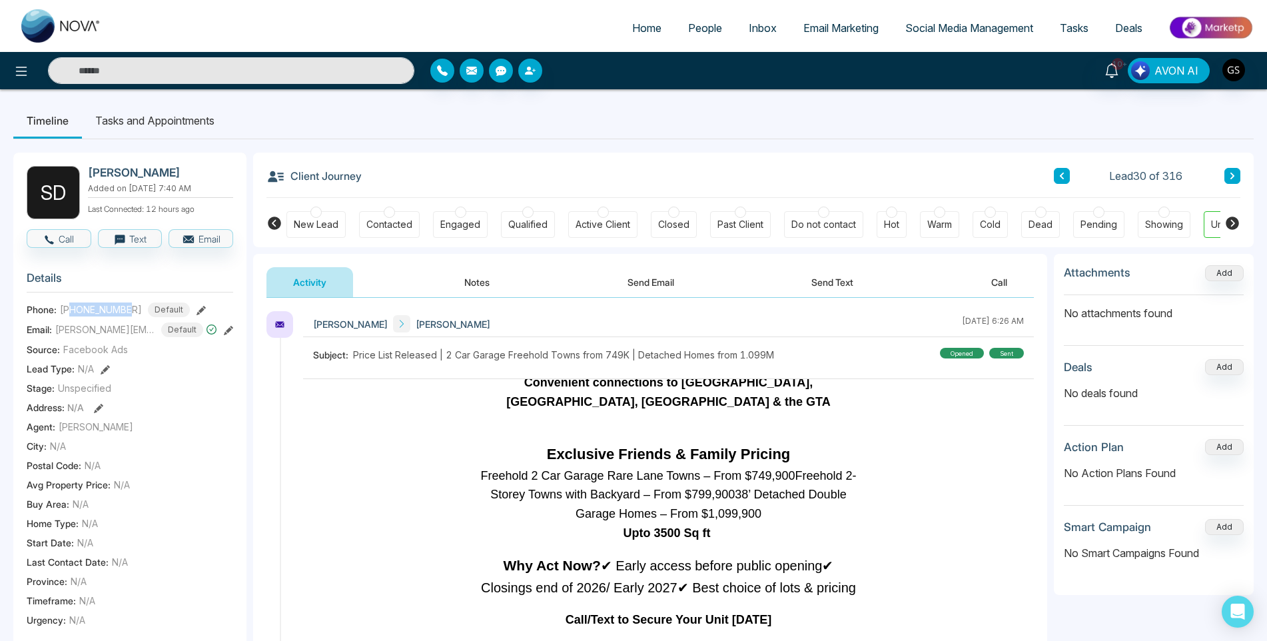
drag, startPoint x: 111, startPoint y: 312, endPoint x: 71, endPoint y: 318, distance: 40.4
click at [71, 316] on span "[PHONE_NUMBER]" at bounding box center [101, 309] width 82 height 14
copy span "6475288400"
click at [707, 27] on span "People" at bounding box center [705, 27] width 34 height 13
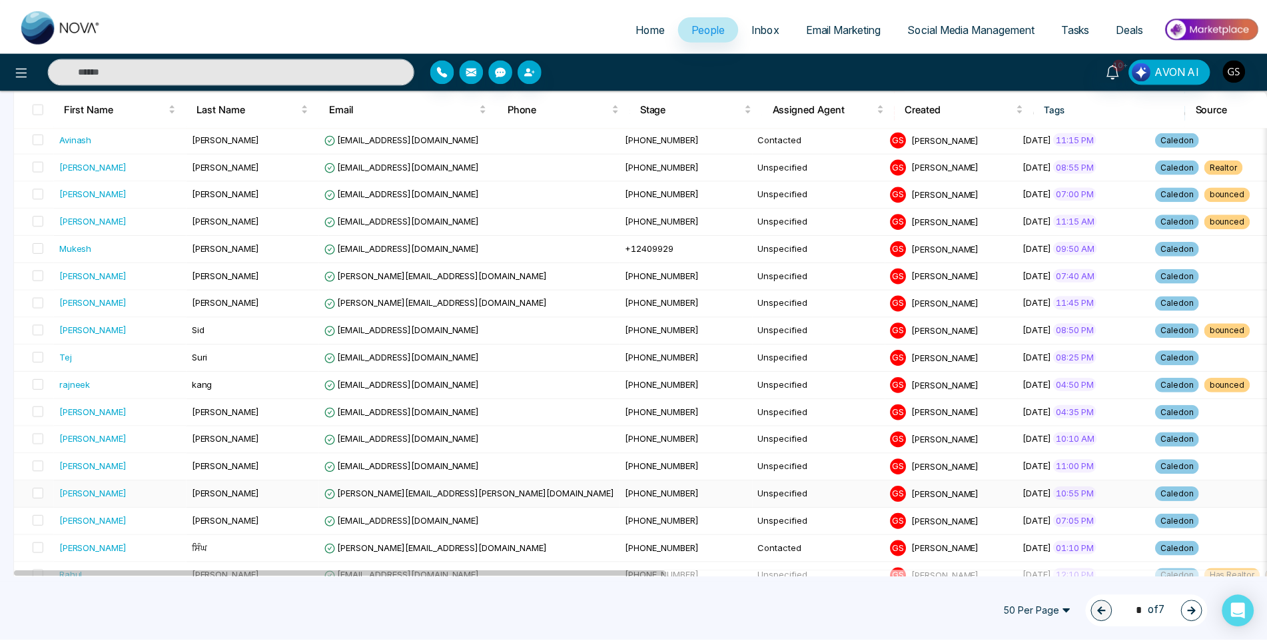
scroll to position [799, 0]
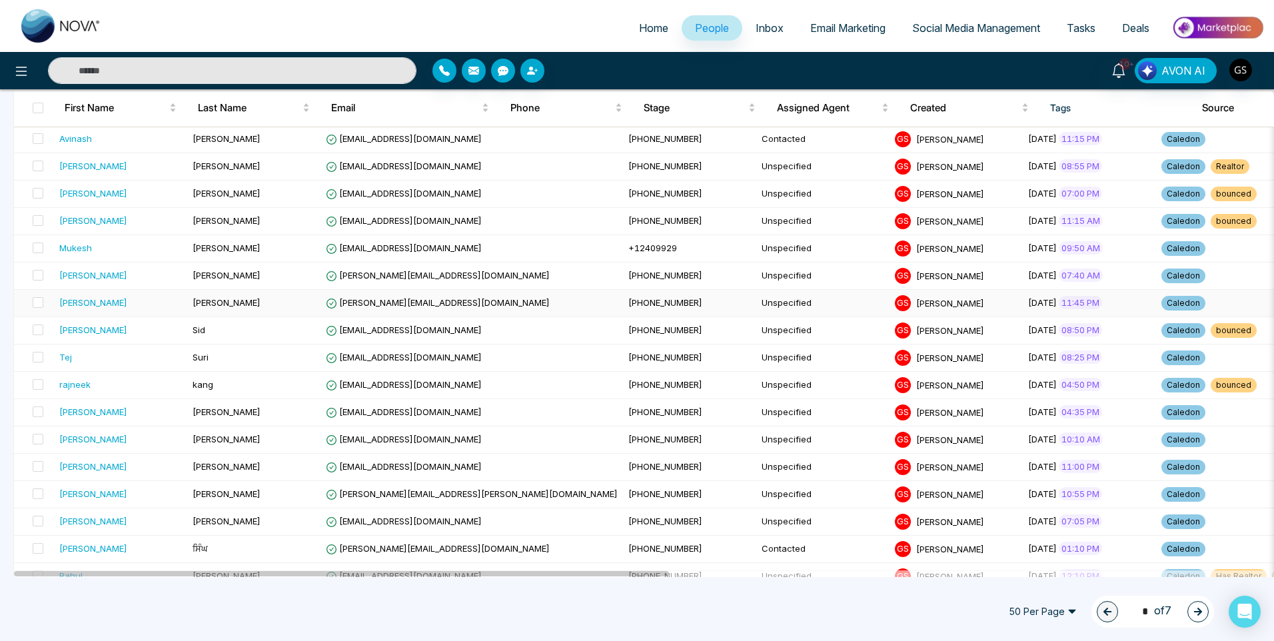
click at [498, 300] on td "[PERSON_NAME][EMAIL_ADDRESS][DOMAIN_NAME]" at bounding box center [471, 303] width 302 height 27
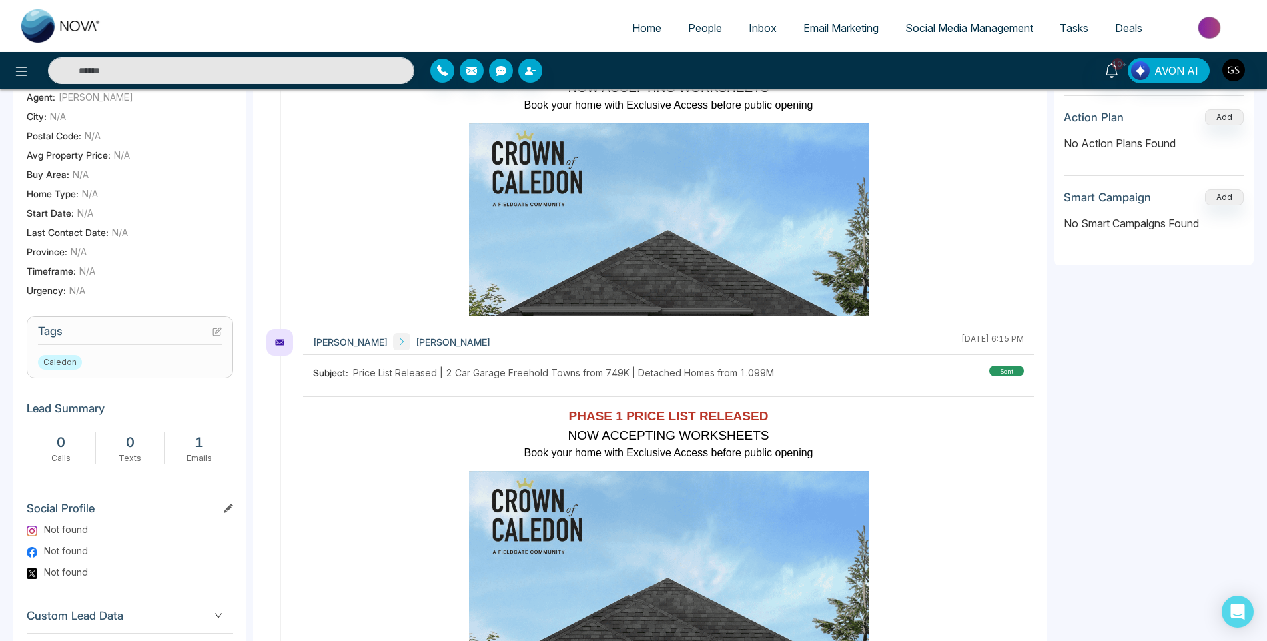
scroll to position [333, 0]
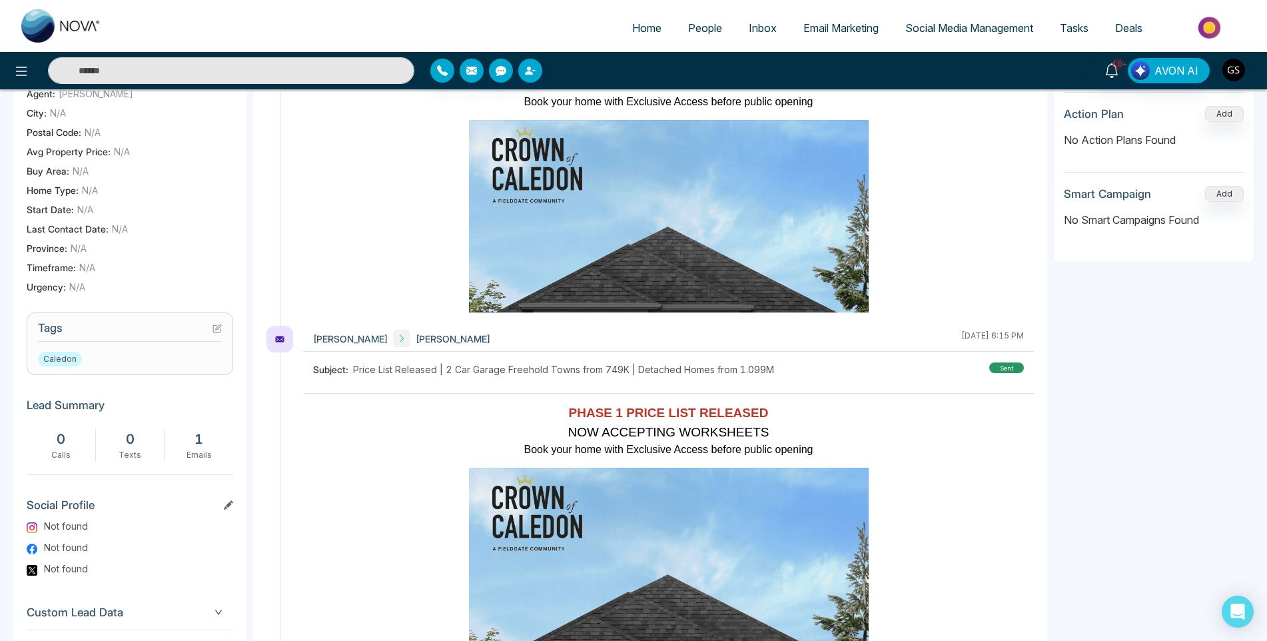
click at [220, 333] on icon at bounding box center [217, 328] width 9 height 9
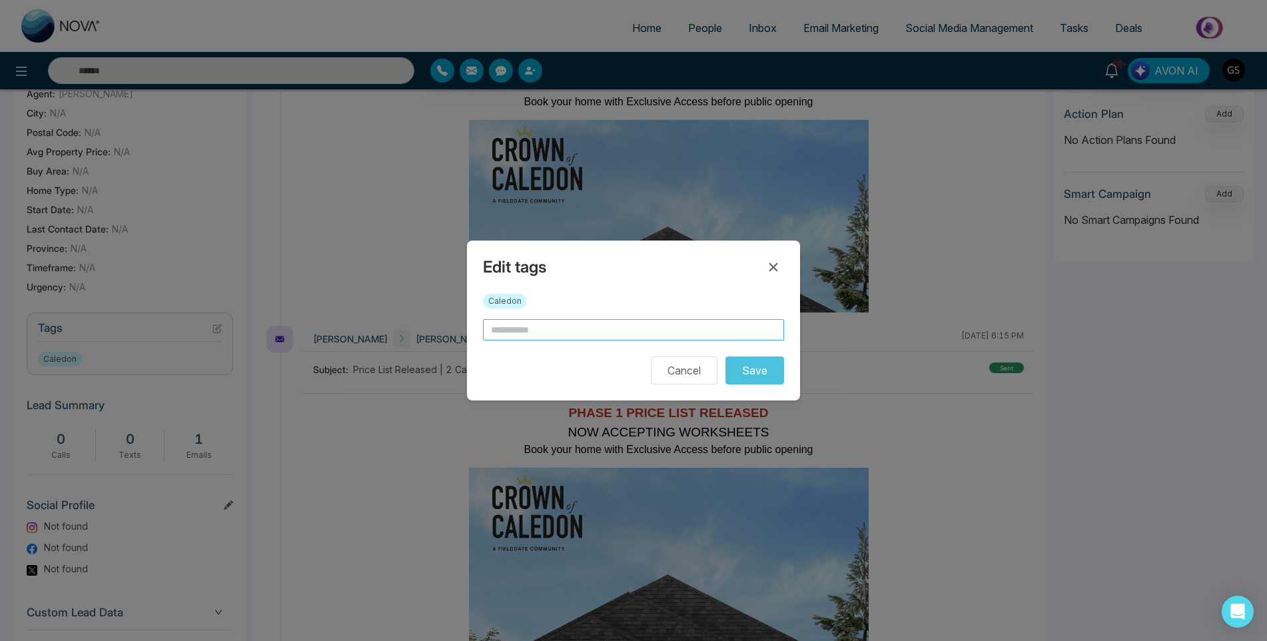
click at [501, 326] on input "text" at bounding box center [633, 329] width 301 height 21
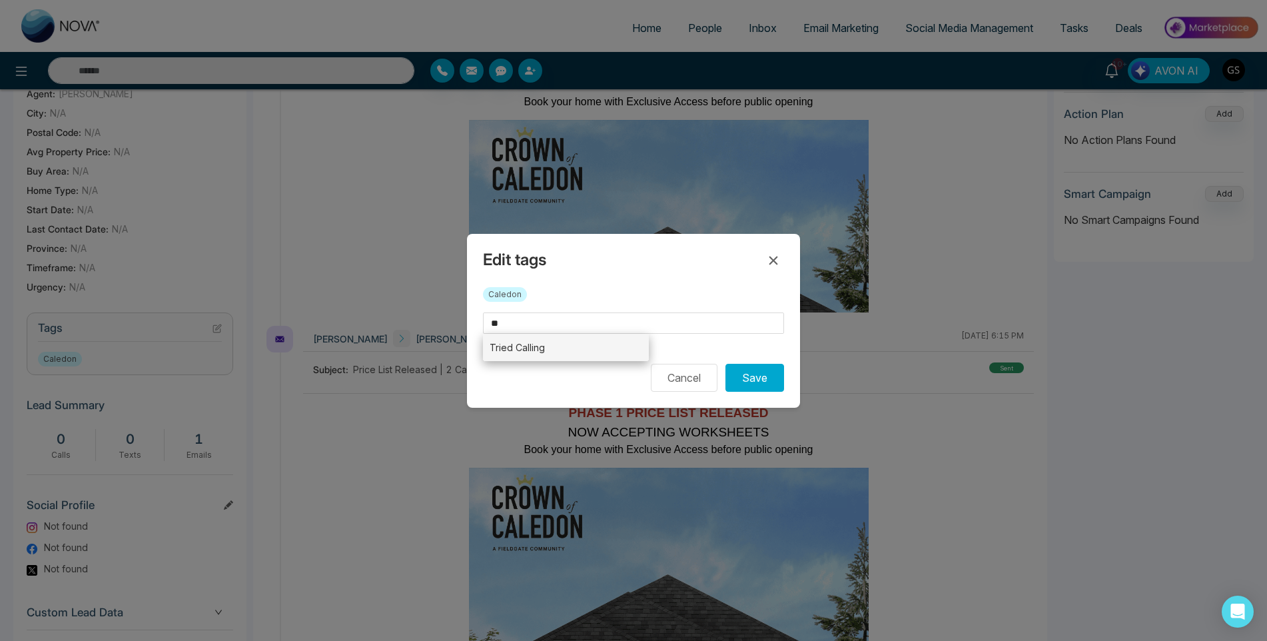
click at [542, 350] on li "Tried Calling" at bounding box center [566, 347] width 166 height 27
type input "**********"
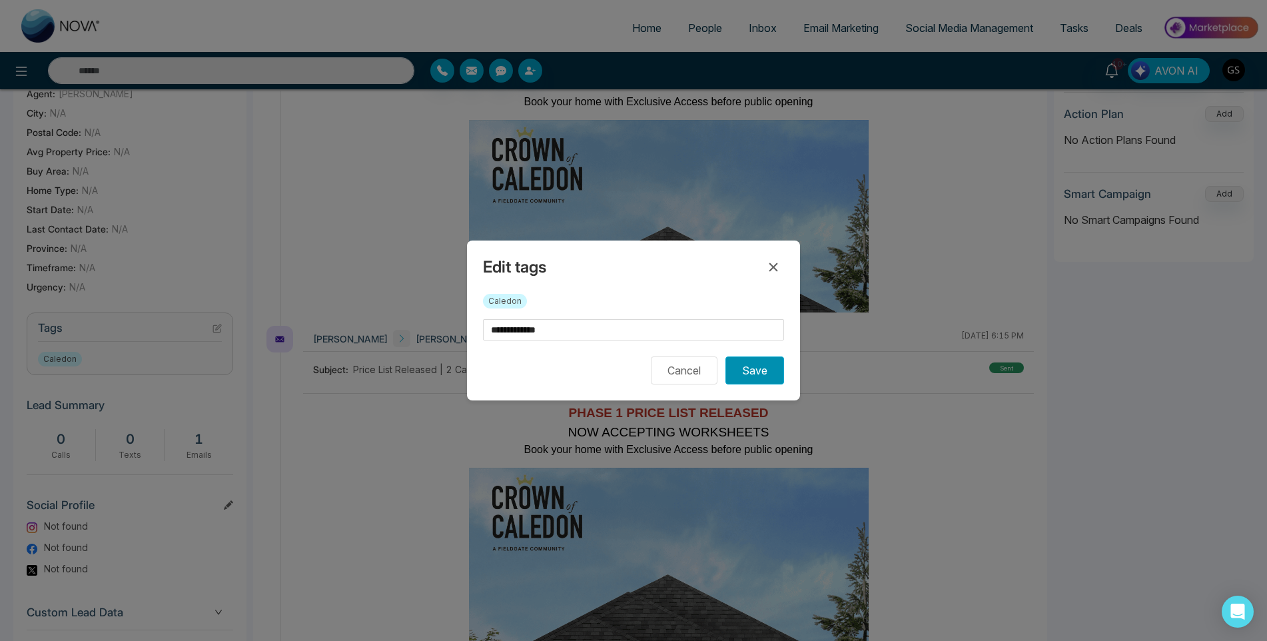
click at [773, 367] on button "Save" at bounding box center [755, 370] width 59 height 28
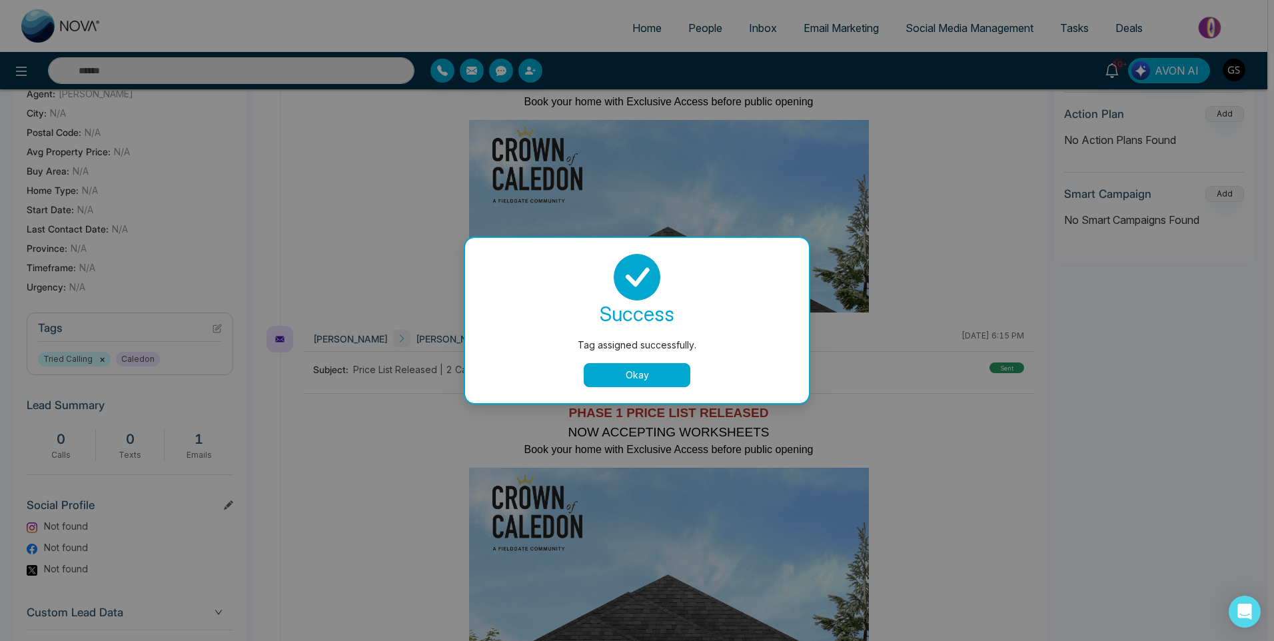
click at [666, 374] on button "Okay" at bounding box center [637, 375] width 107 height 24
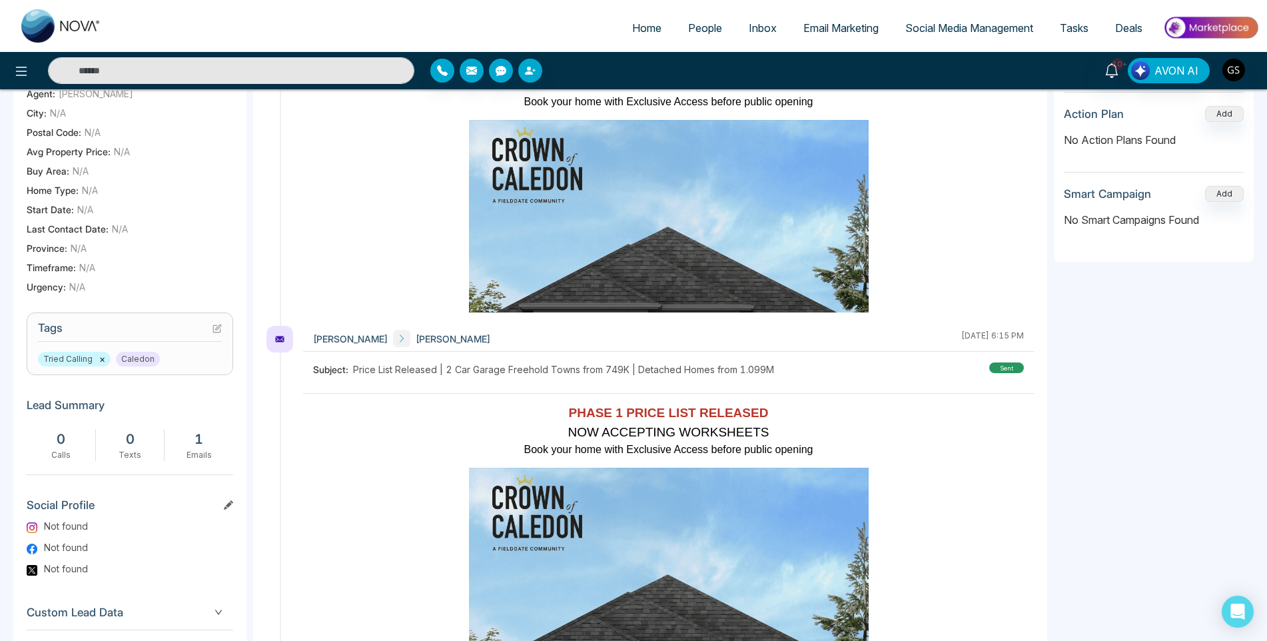
click at [690, 28] on span "People" at bounding box center [705, 27] width 34 height 13
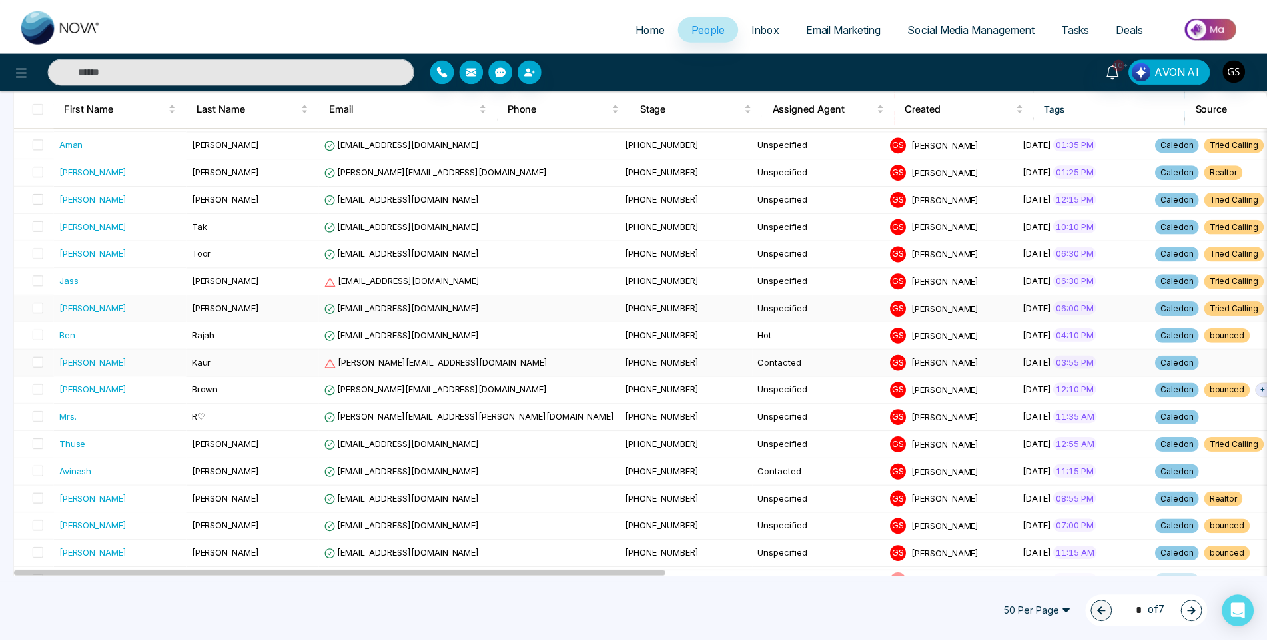
scroll to position [866, 0]
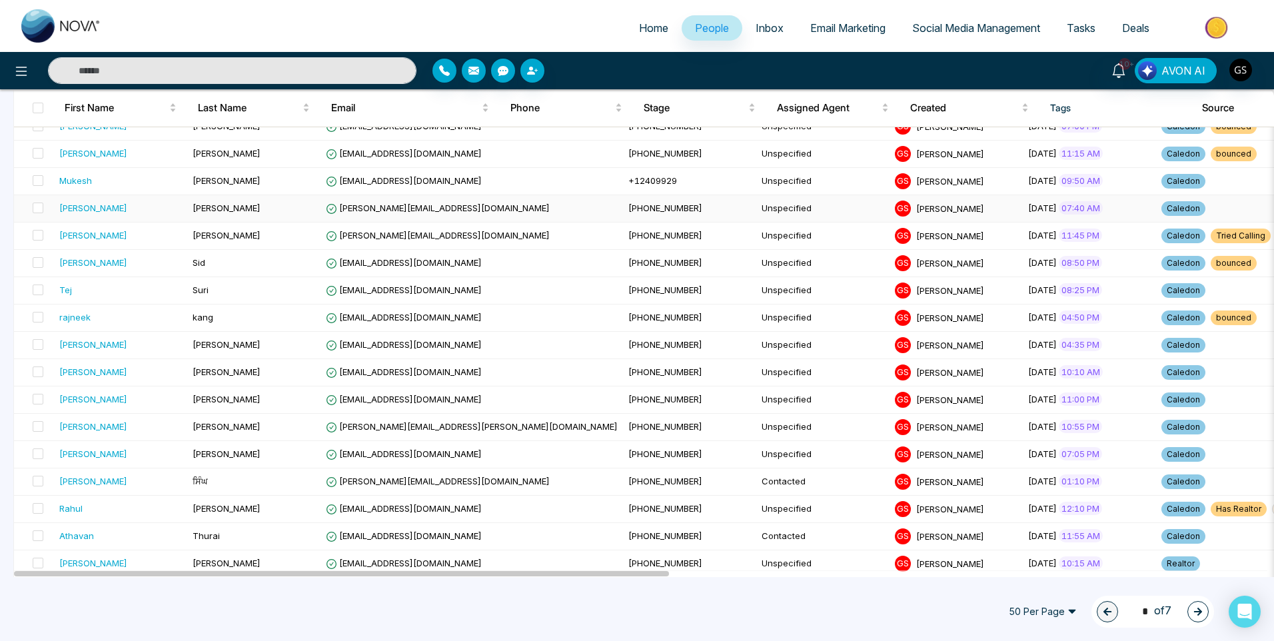
click at [916, 210] on span "[PERSON_NAME]" at bounding box center [950, 208] width 68 height 11
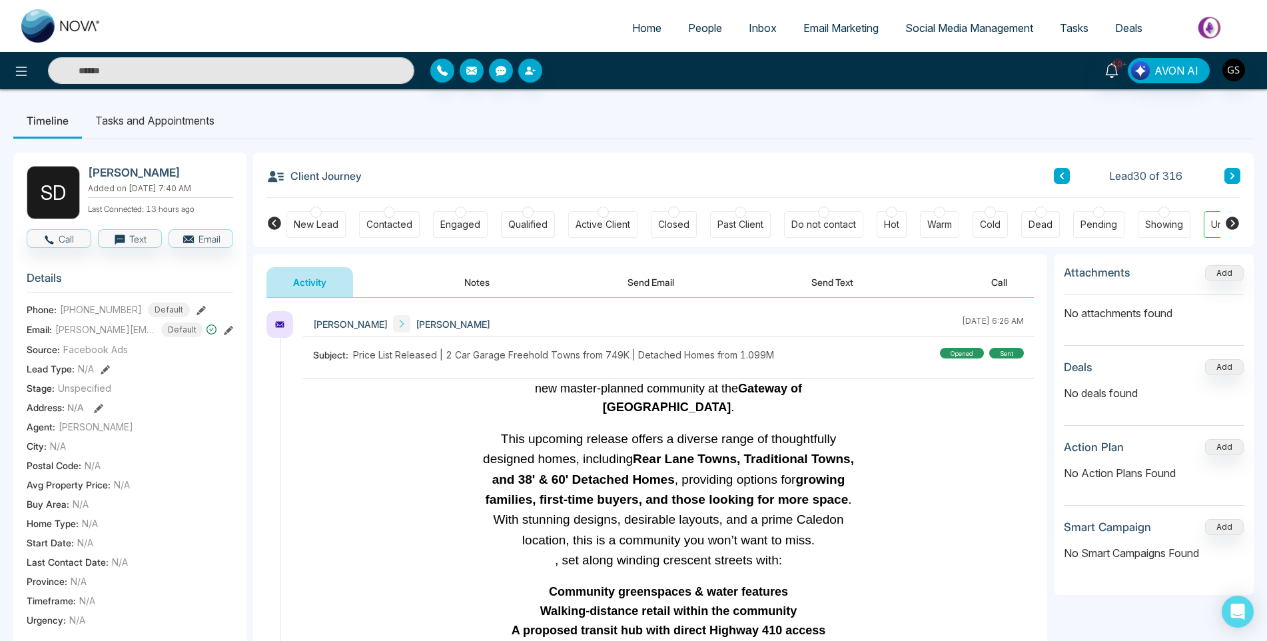
click at [714, 31] on span "People" at bounding box center [705, 27] width 34 height 13
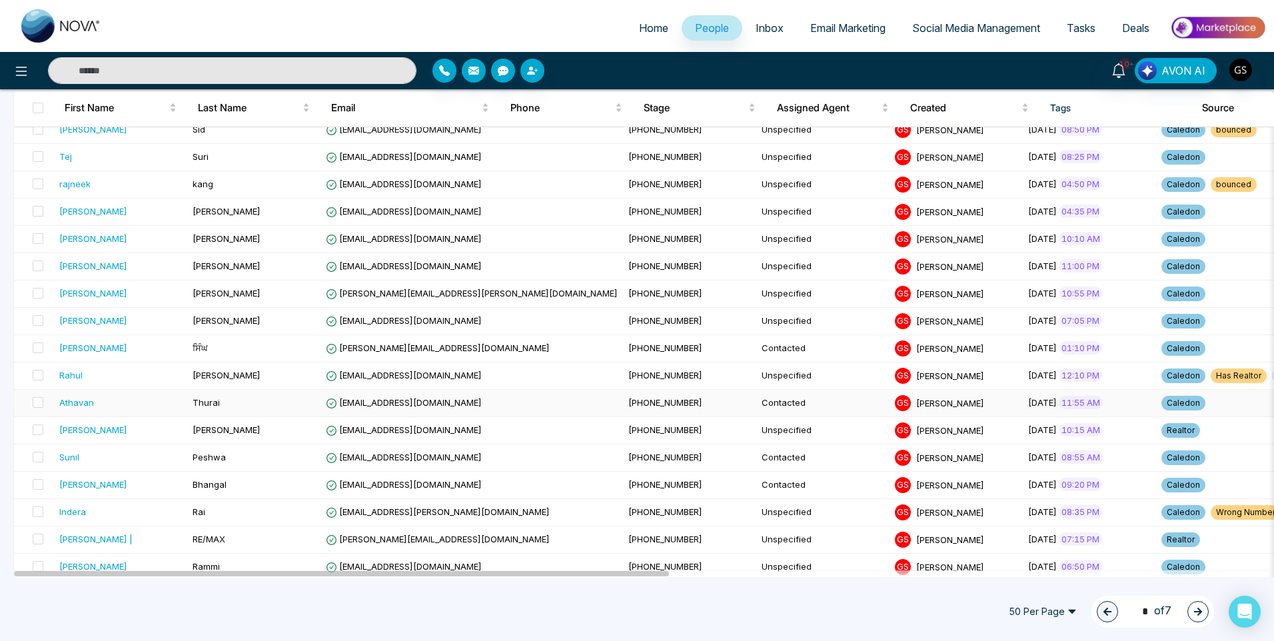
scroll to position [933, 0]
